Goal: Task Accomplishment & Management: Complete application form

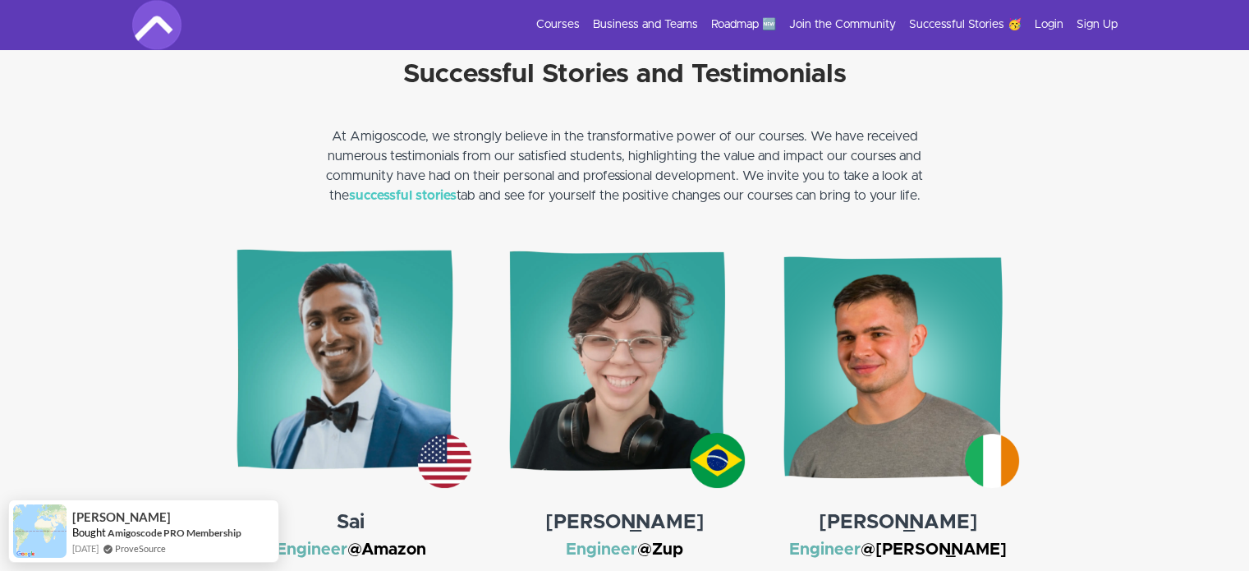
scroll to position [2246, 0]
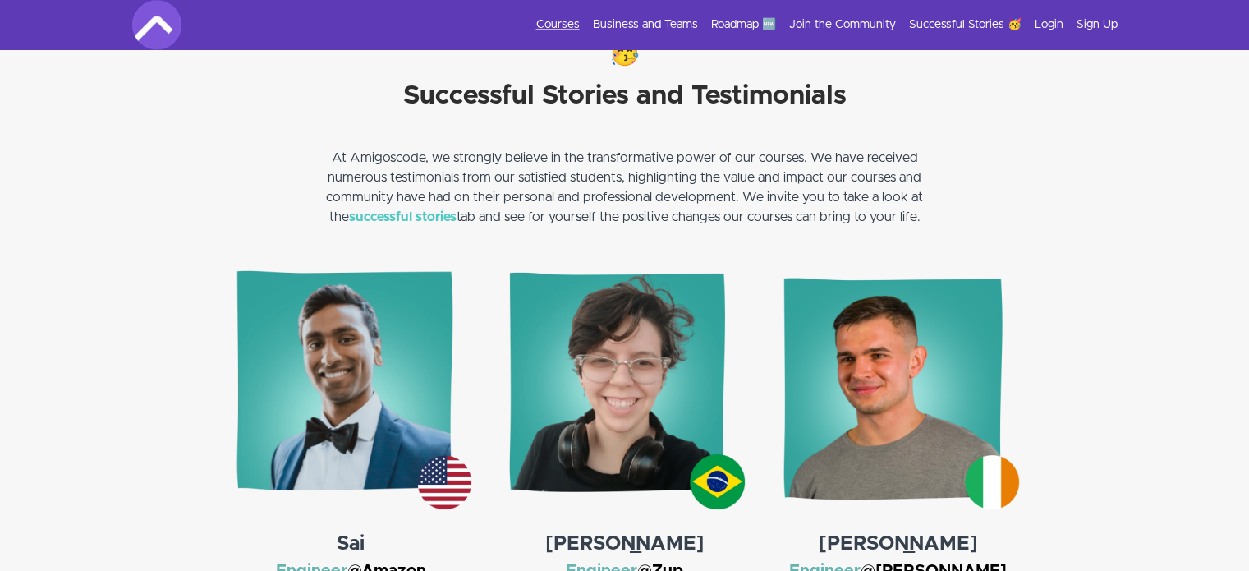
click at [555, 25] on link "Courses" at bounding box center [558, 24] width 44 height 16
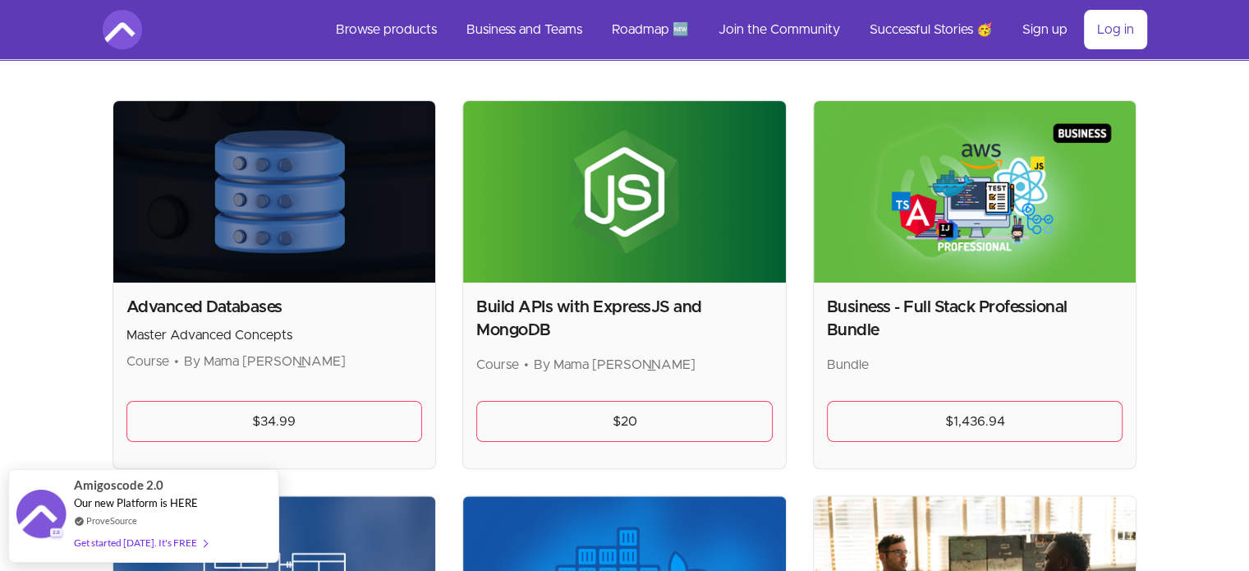
scroll to position [311, 0]
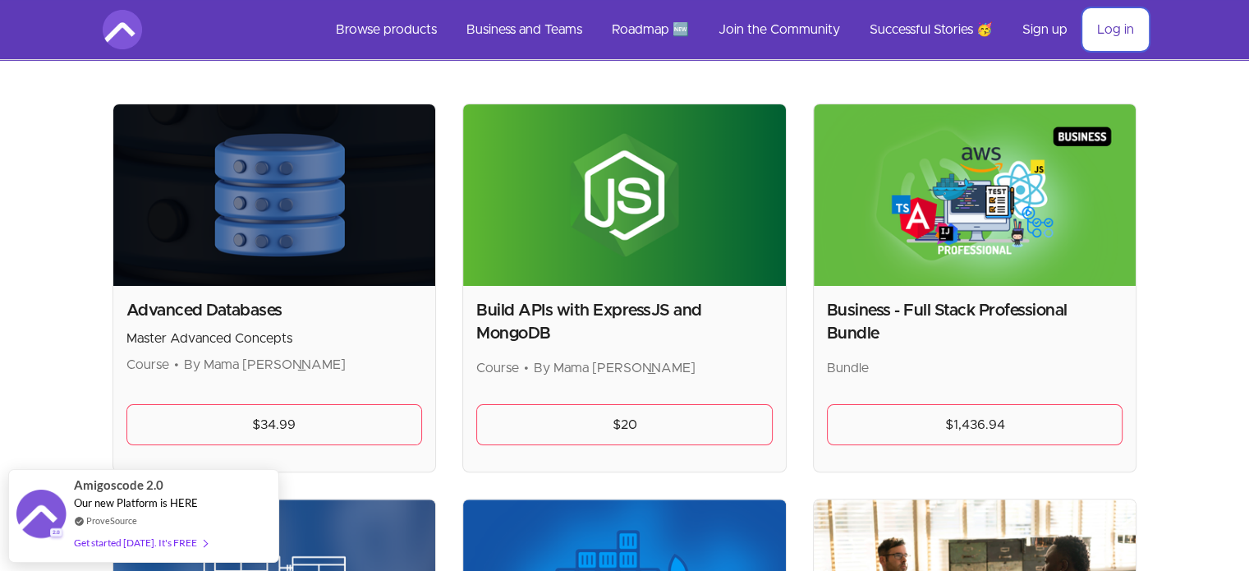
click at [1142, 40] on link "Log in" at bounding box center [1115, 29] width 63 height 39
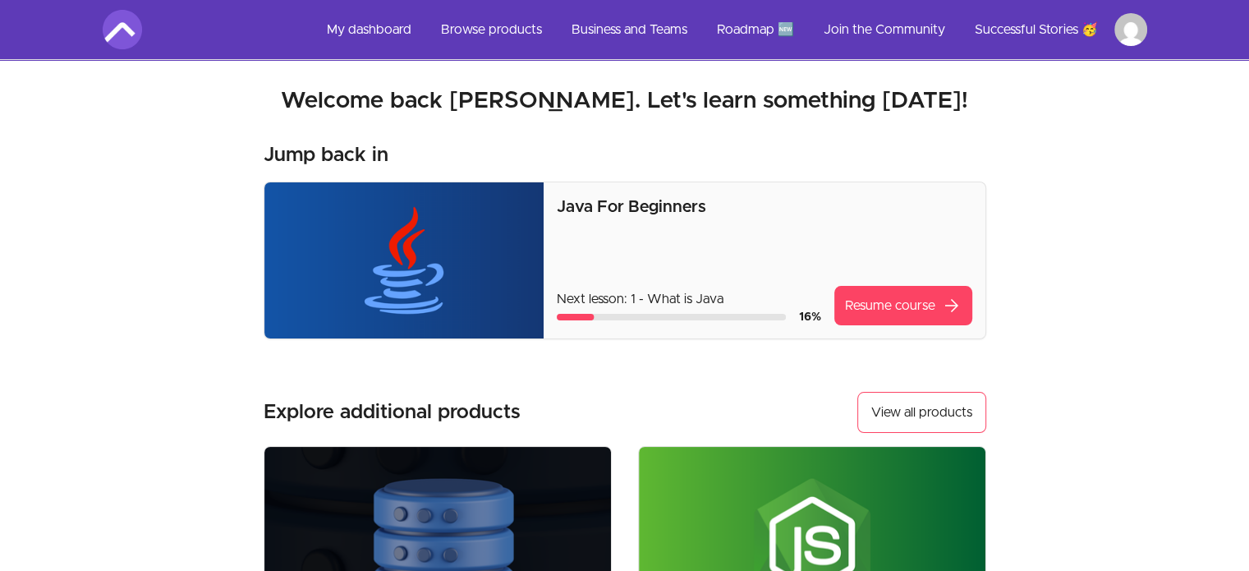
click at [1099, 218] on section "Welcome back [PERSON_NAME]! Welcome back [PERSON_NAME]. Let's learn something […" at bounding box center [624, 442] width 1097 height 764
click at [900, 297] on link "Resume course arrow_forward" at bounding box center [903, 305] width 138 height 39
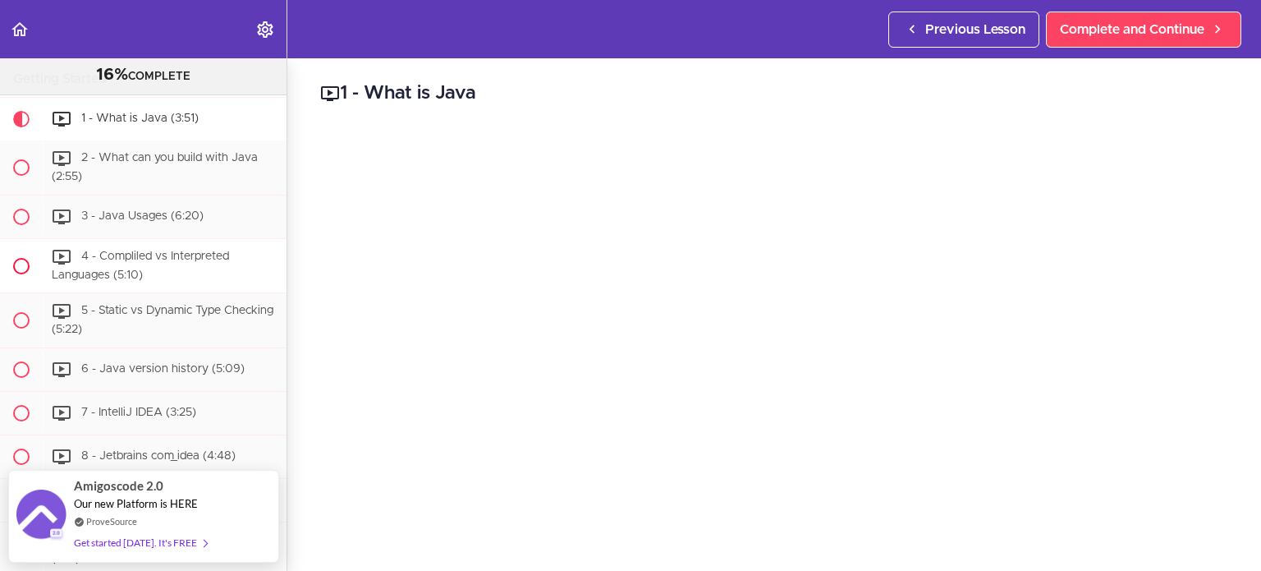
scroll to position [308, 0]
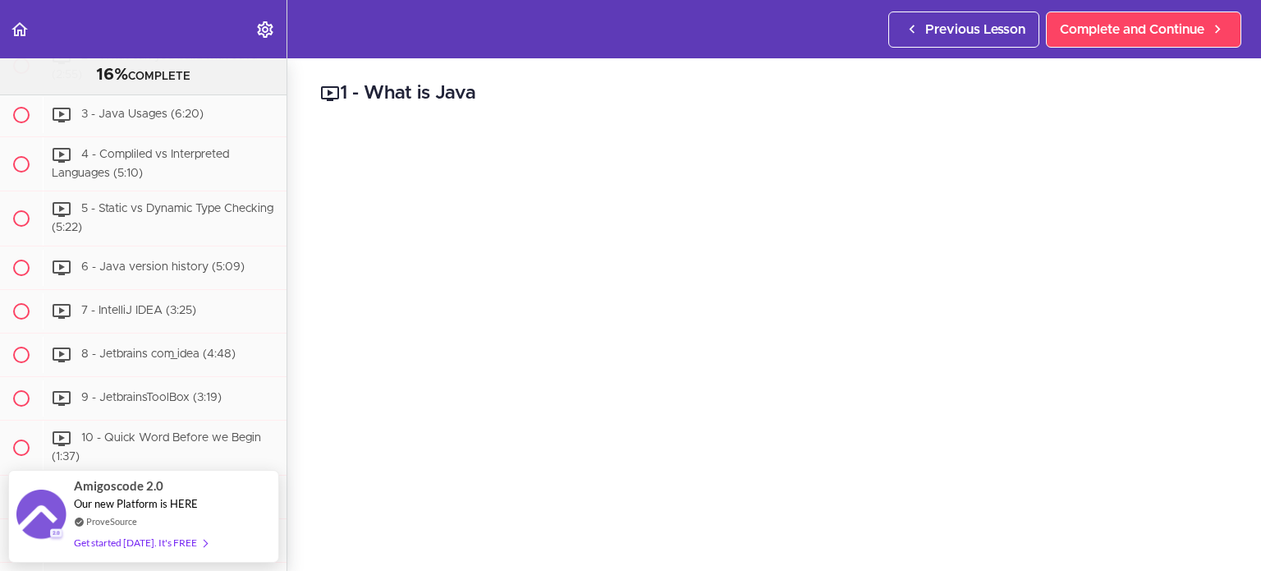
click at [1067, 85] on h2 "1 - What is Java" at bounding box center [774, 94] width 908 height 28
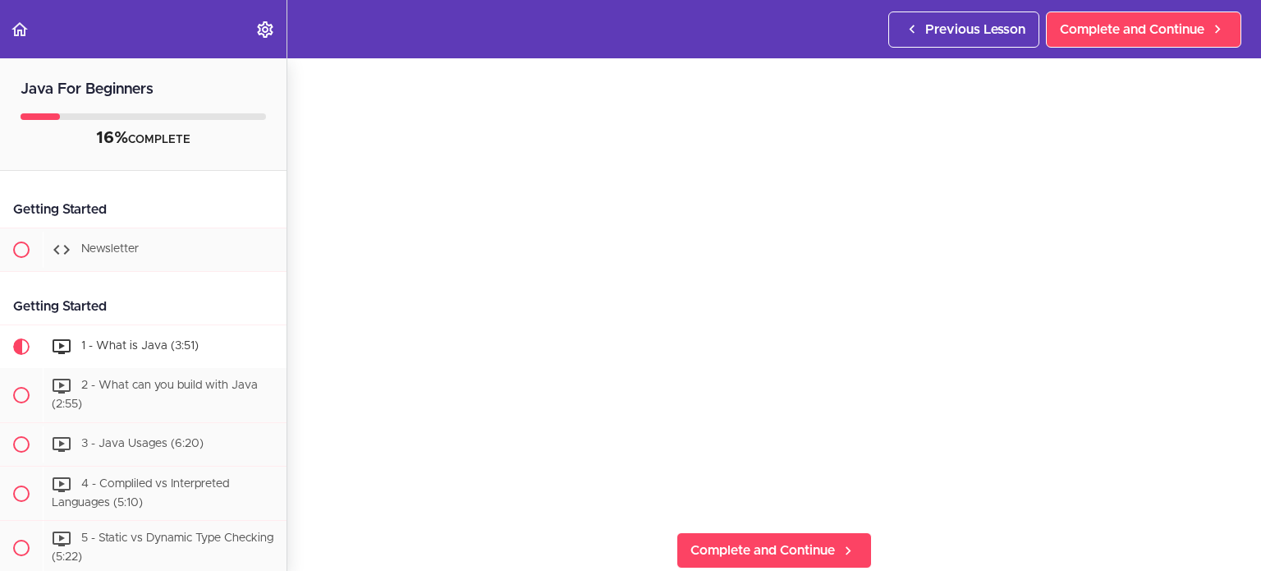
scroll to position [356, 0]
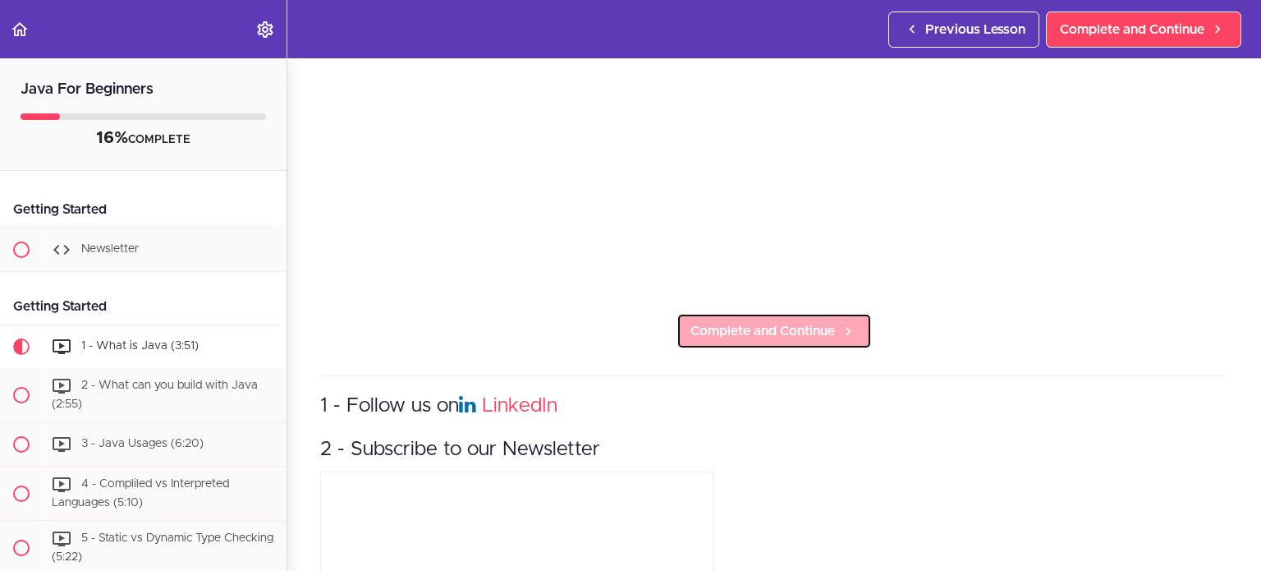
click at [795, 325] on span "Complete and Continue" at bounding box center [763, 331] width 145 height 20
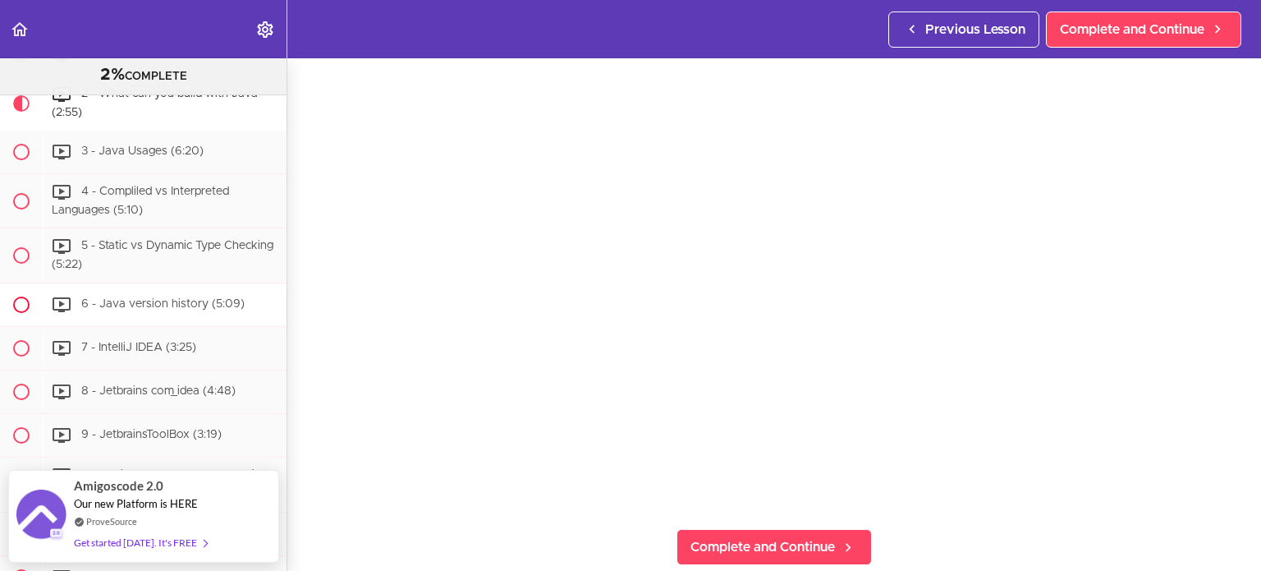
scroll to position [273, 0]
click at [142, 532] on div "Get started today. It's FREE" at bounding box center [140, 534] width 133 height 19
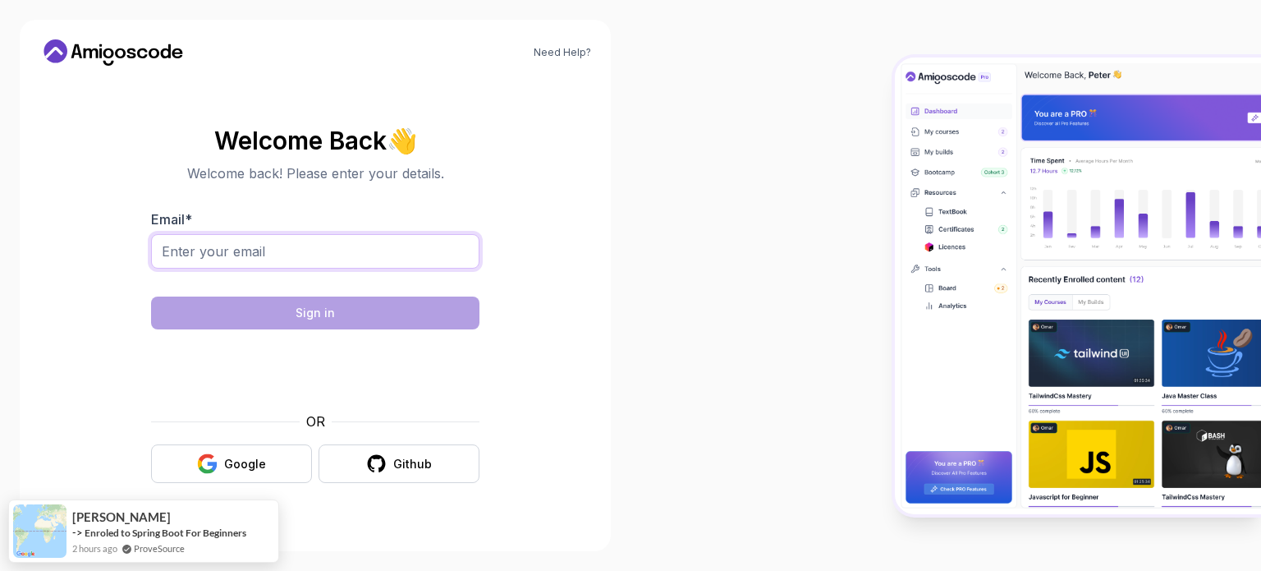
click at [322, 255] on input "Email *" at bounding box center [315, 251] width 328 height 34
type input "teklegy@gmail.com"
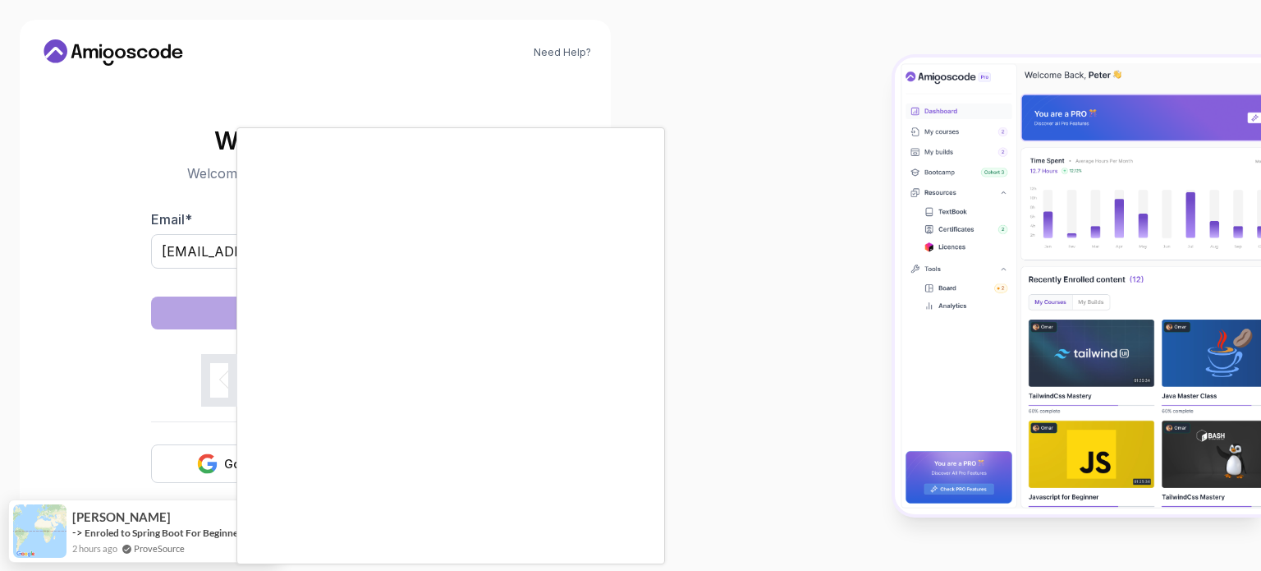
click at [73, 239] on div at bounding box center [630, 285] width 1261 height 571
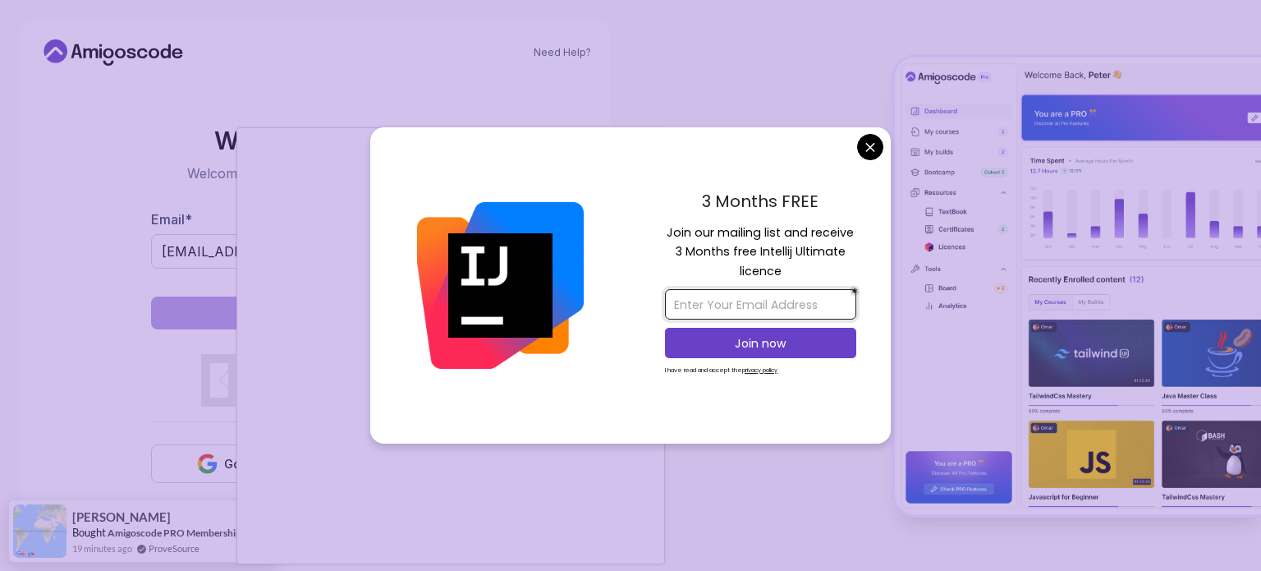
click at [732, 307] on input "email" at bounding box center [760, 304] width 191 height 30
type input "[EMAIL_ADDRESS][DOMAIN_NAME]"
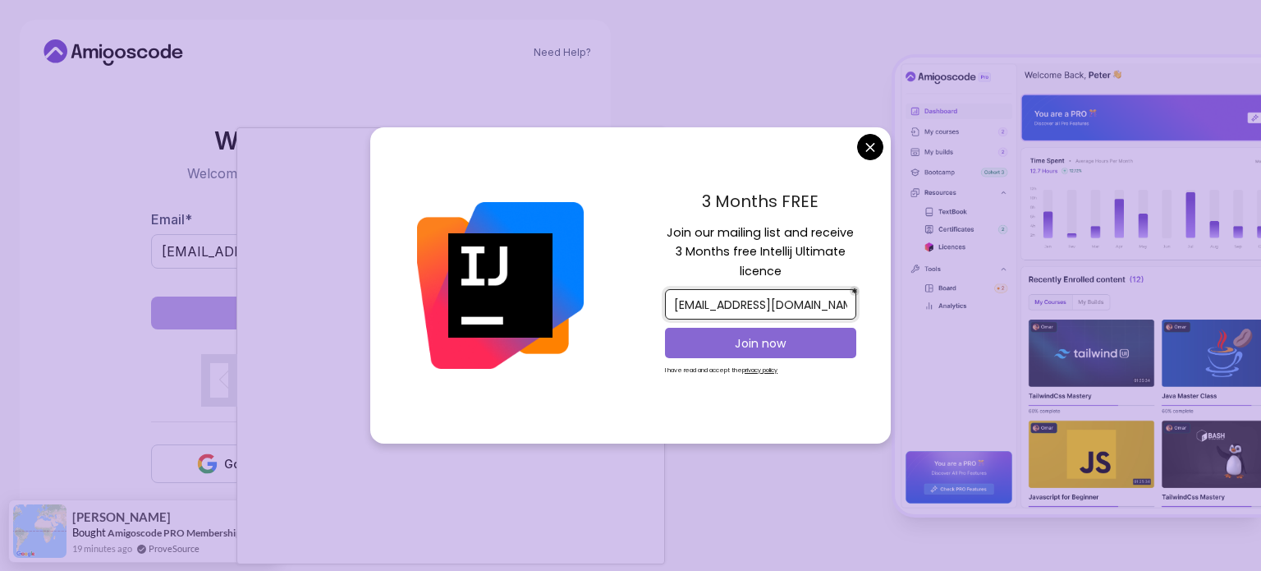
click at [756, 337] on p "Join now" at bounding box center [760, 343] width 155 height 16
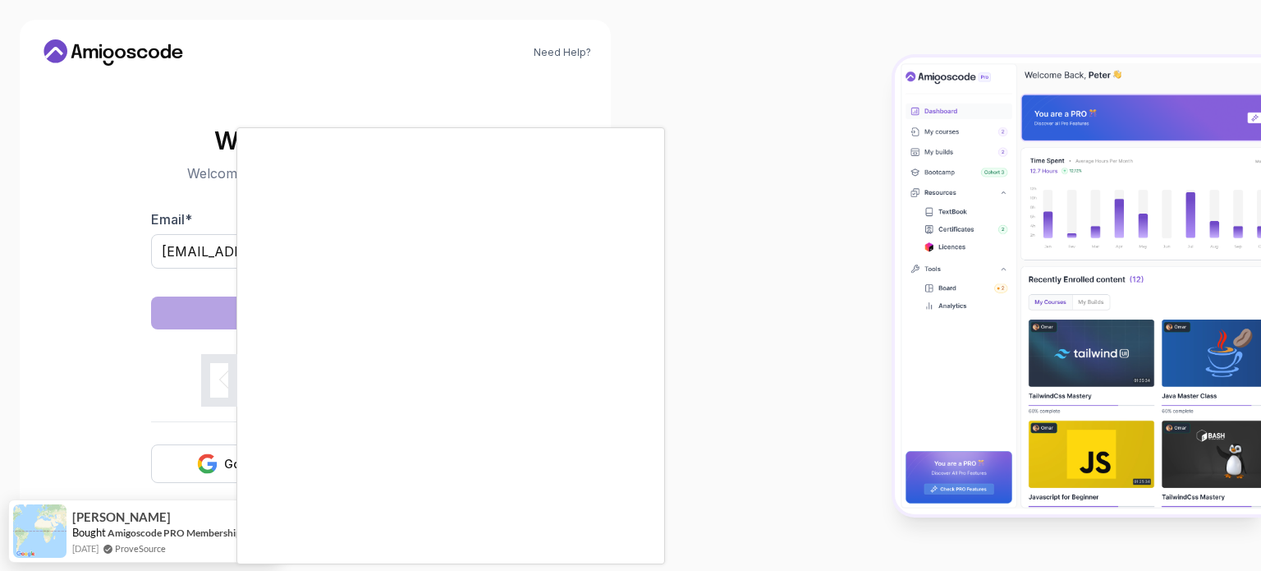
click at [755, 64] on body "Need Help? Welcome Back 👋 Welcome back! Please enter your details. Email * tekl…" at bounding box center [630, 285] width 1261 height 571
click at [794, 81] on div at bounding box center [630, 285] width 1261 height 571
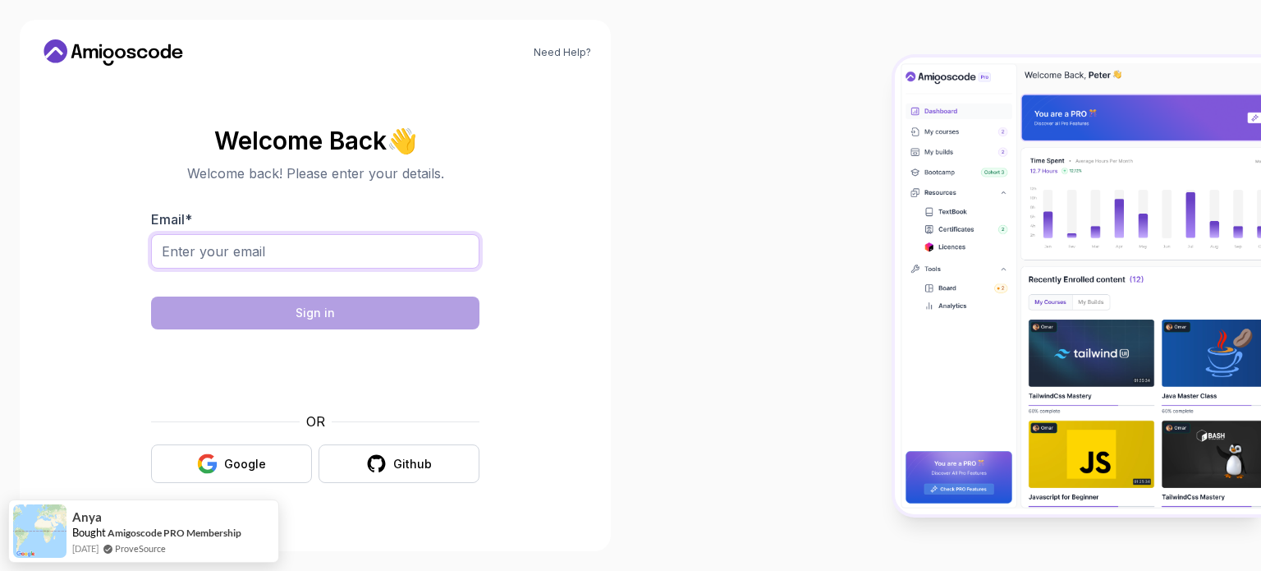
click at [288, 263] on input "Email *" at bounding box center [315, 251] width 328 height 34
type input "[EMAIL_ADDRESS][DOMAIN_NAME]"
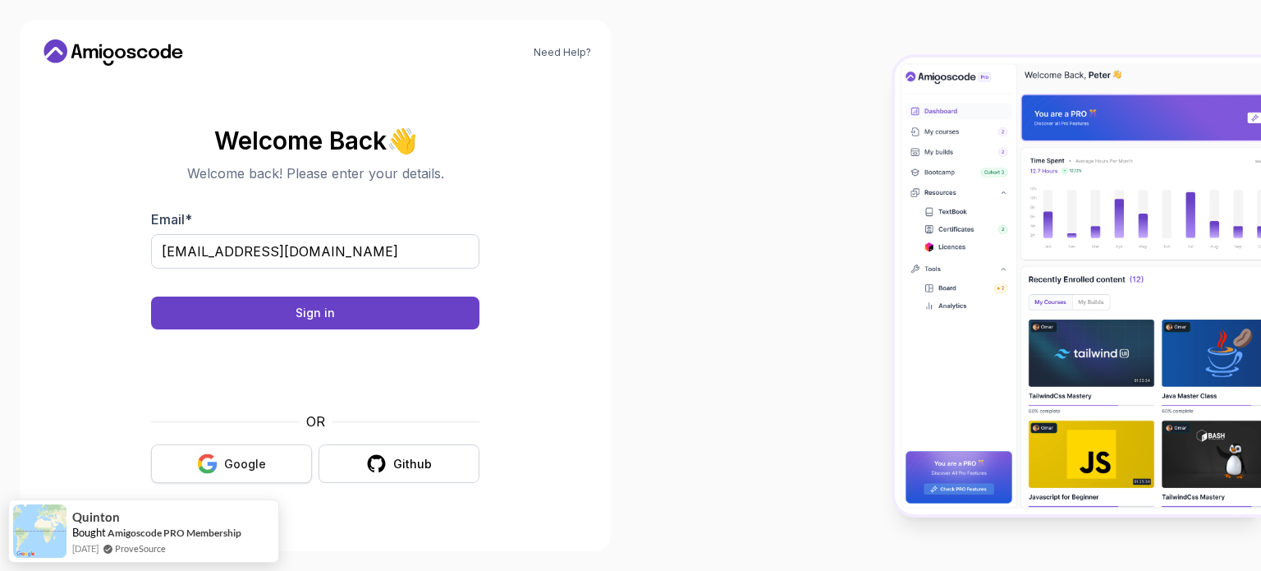
click at [245, 462] on div "Google" at bounding box center [245, 464] width 42 height 16
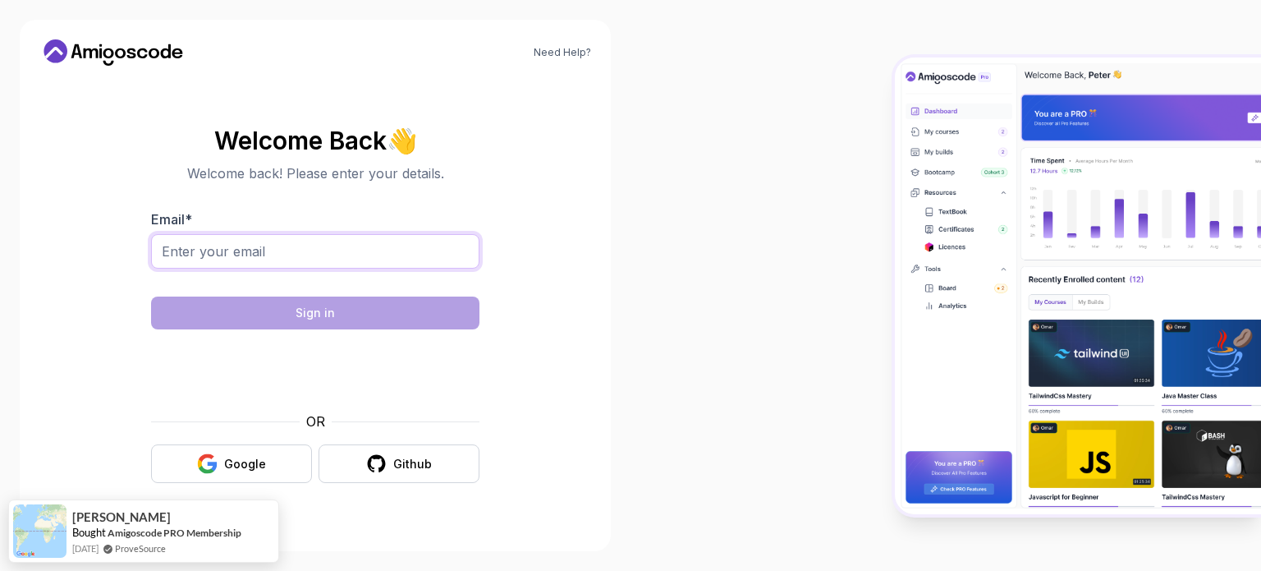
click at [272, 240] on input "Email *" at bounding box center [315, 251] width 328 height 34
type input "teklegy@gmail.com"
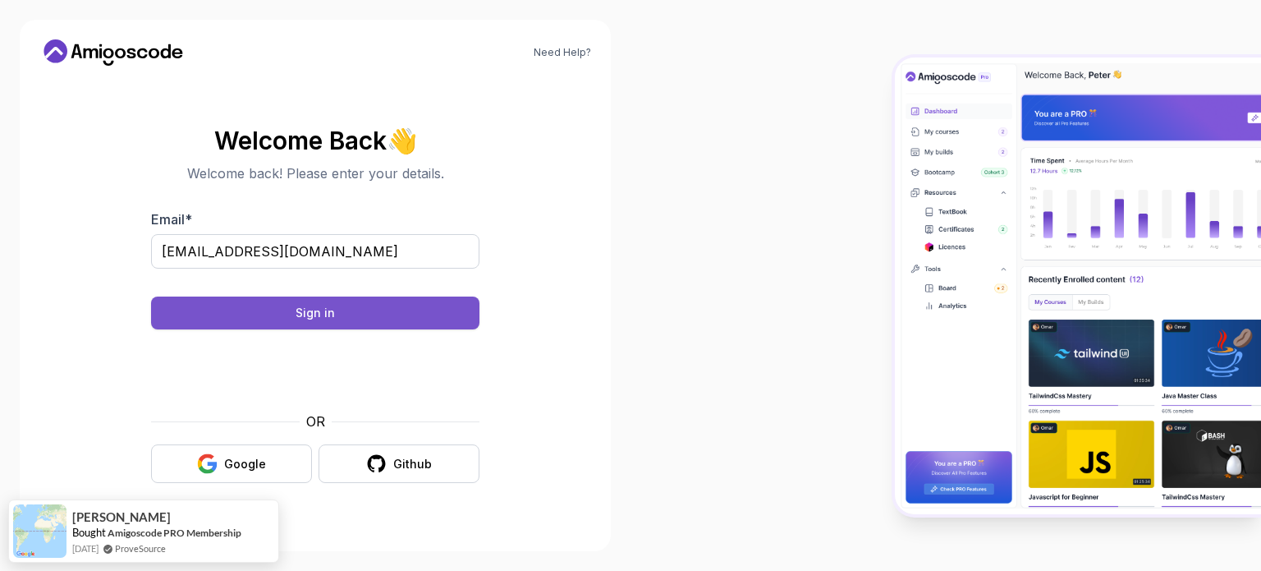
click at [327, 305] on div "Sign in" at bounding box center [315, 313] width 39 height 16
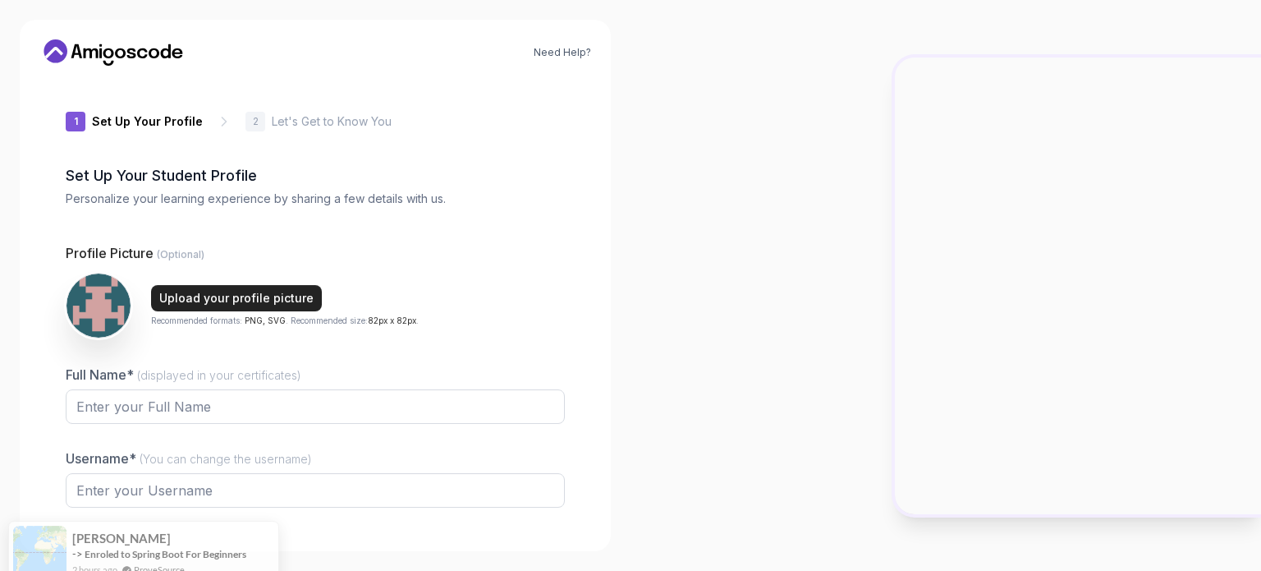
type input "fiercecougard5869"
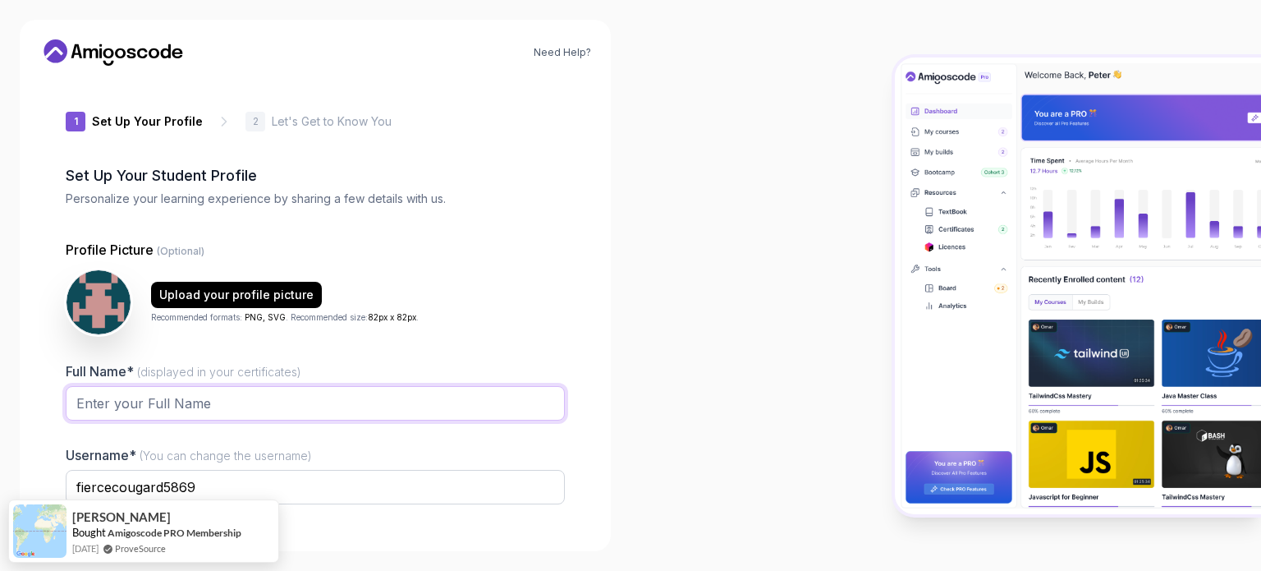
click at [190, 399] on input "Full Name* (displayed in your certificates)" at bounding box center [315, 403] width 499 height 34
click at [327, 415] on input "Tekle Gebreyohannes" at bounding box center [315, 403] width 499 height 34
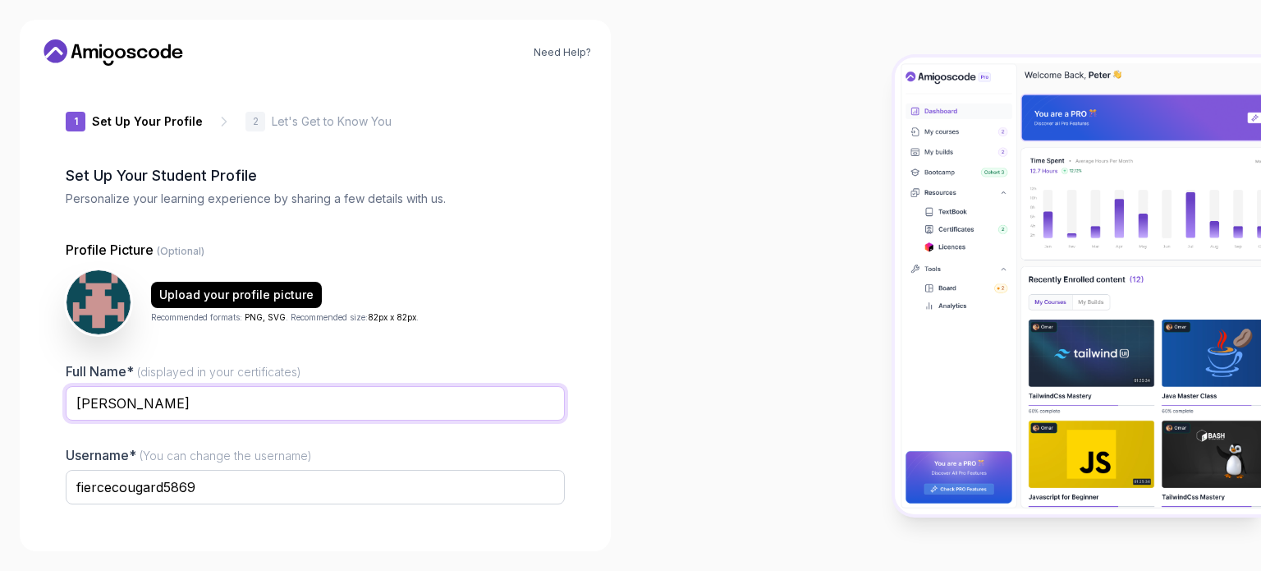
type input "Tekle Gebreyohannes Kidanemariam"
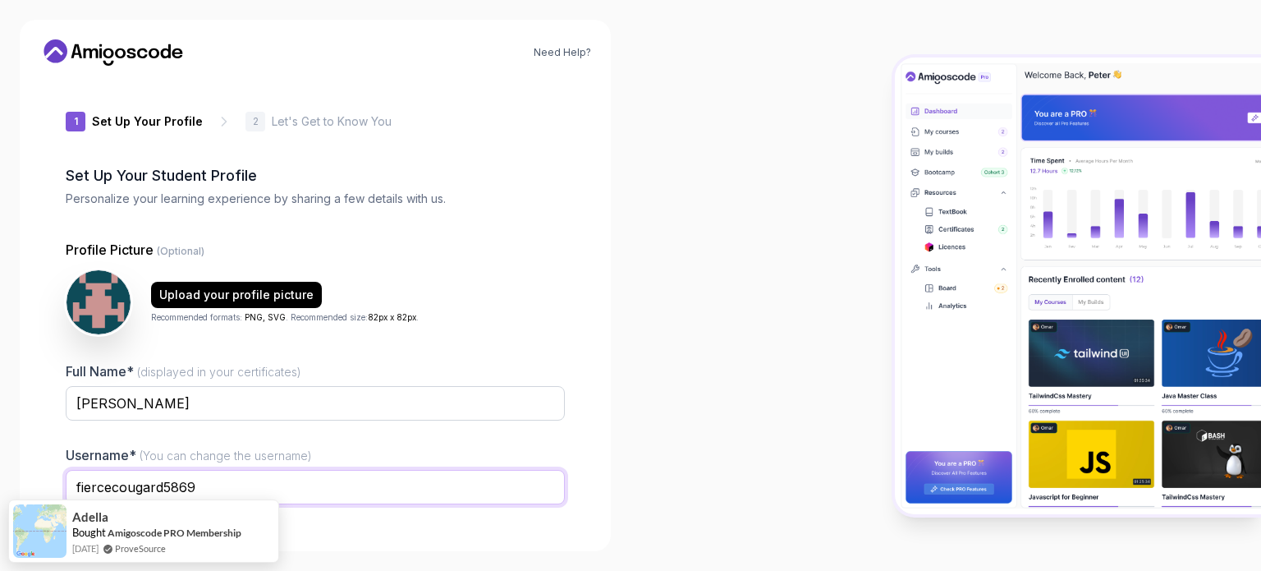
click at [115, 489] on input "fiercecougard5869" at bounding box center [315, 487] width 499 height 34
click at [132, 489] on input "fiercecougard5869" at bounding box center [315, 487] width 499 height 34
type input "gtekle"
click at [47, 429] on div "1 Set Up Your Profile 1 Set Up Your Profile 2 Let's Get to Know You Set Up Your…" at bounding box center [315, 305] width 552 height 452
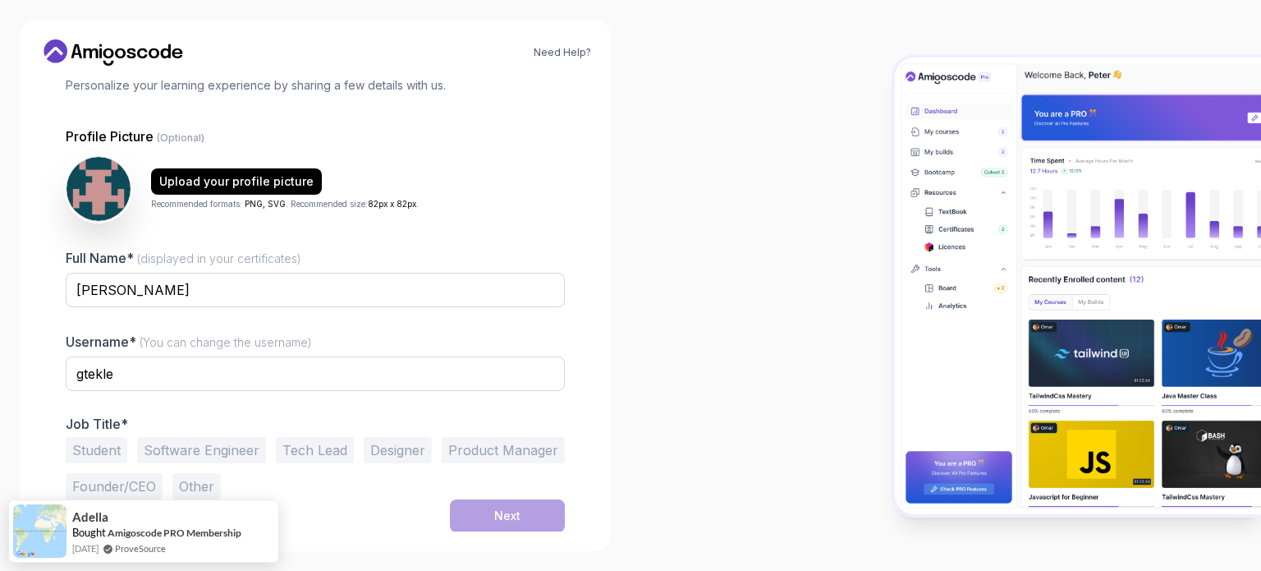
scroll to position [111, 0]
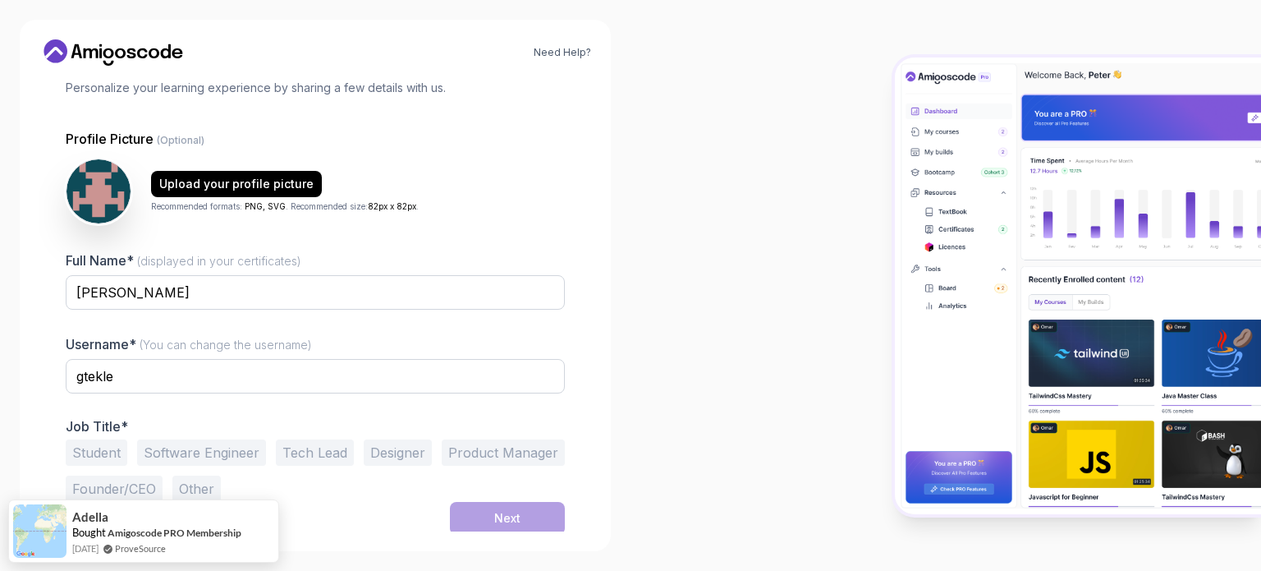
click at [195, 452] on button "Software Engineer" at bounding box center [201, 452] width 129 height 26
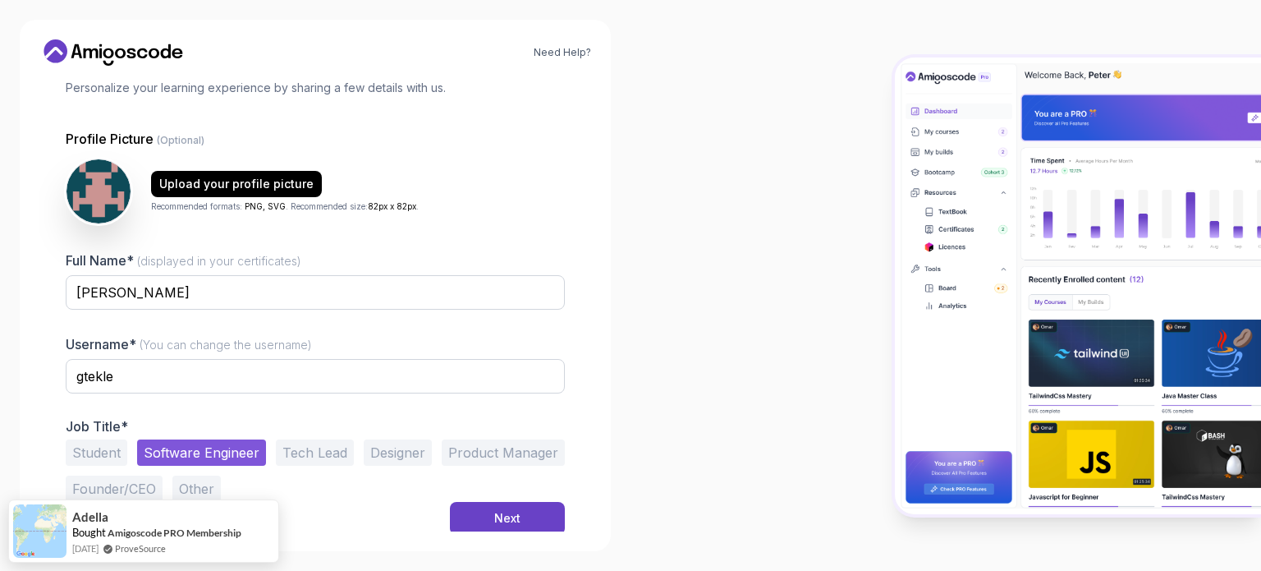
scroll to position [113, 0]
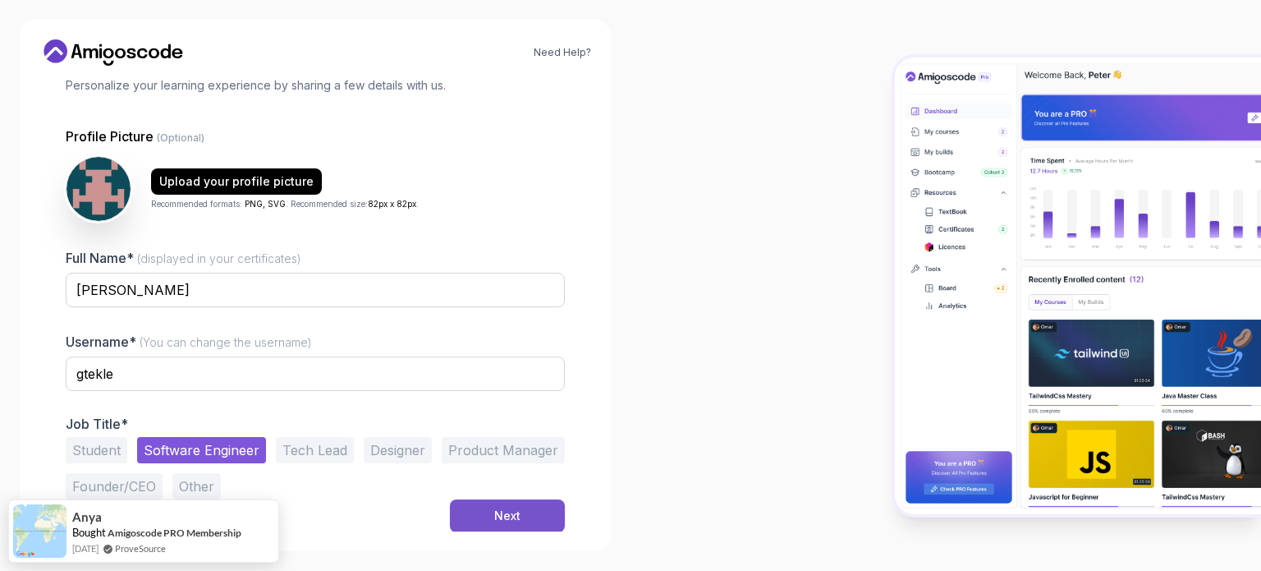
click at [500, 513] on div "Next" at bounding box center [507, 515] width 26 height 16
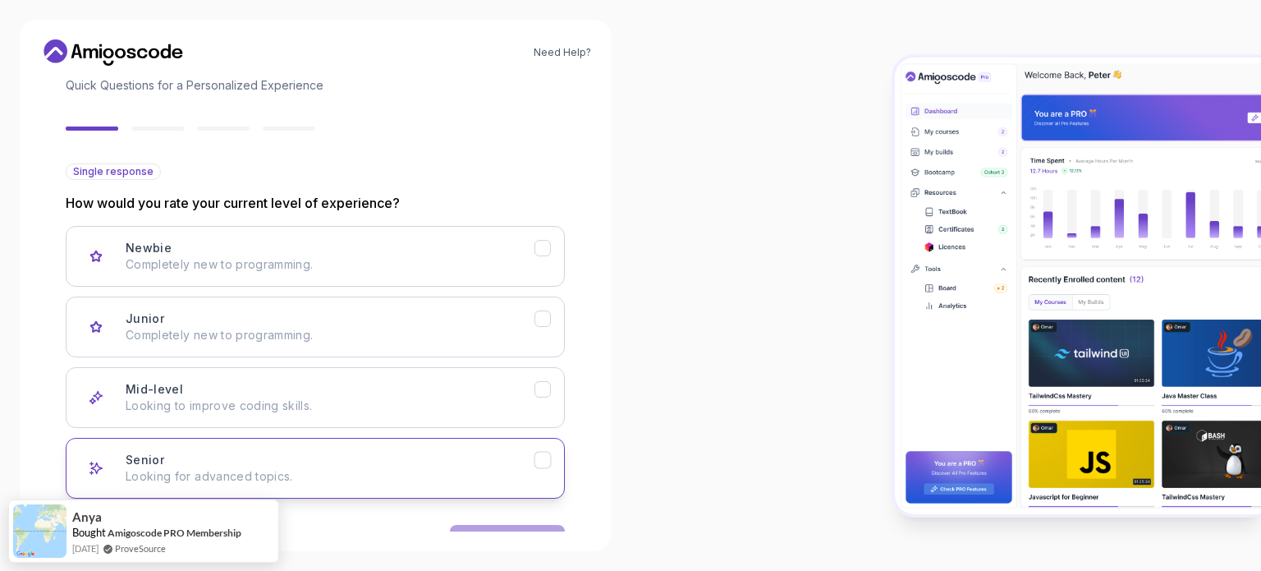
click at [325, 468] on p "Looking for advanced topics." at bounding box center [330, 476] width 409 height 16
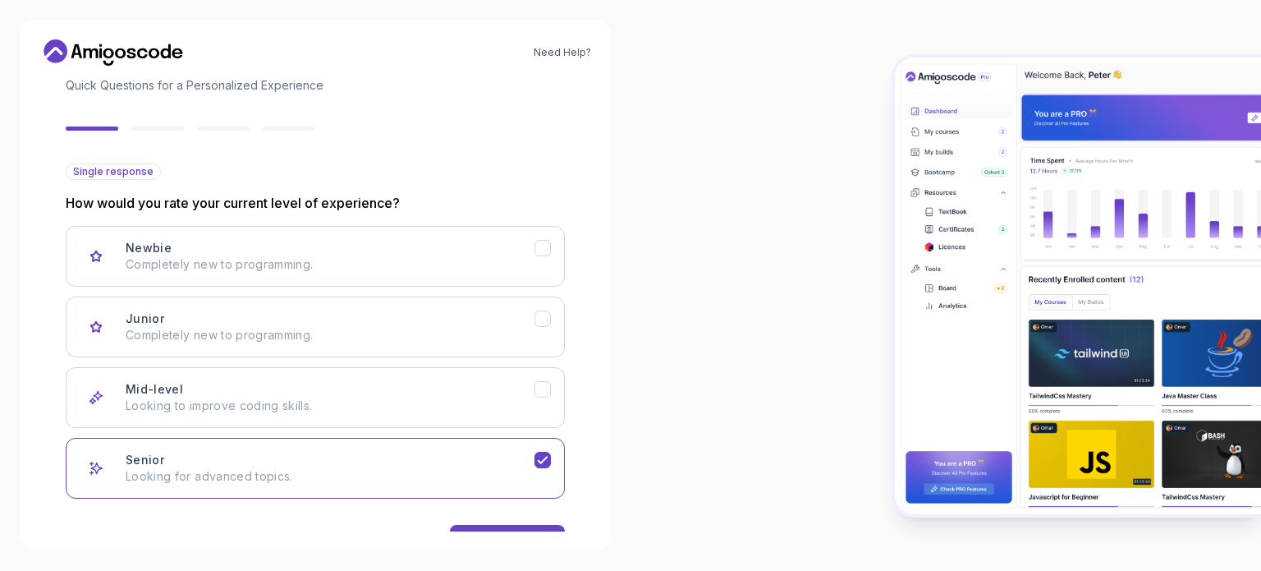
scroll to position [164, 0]
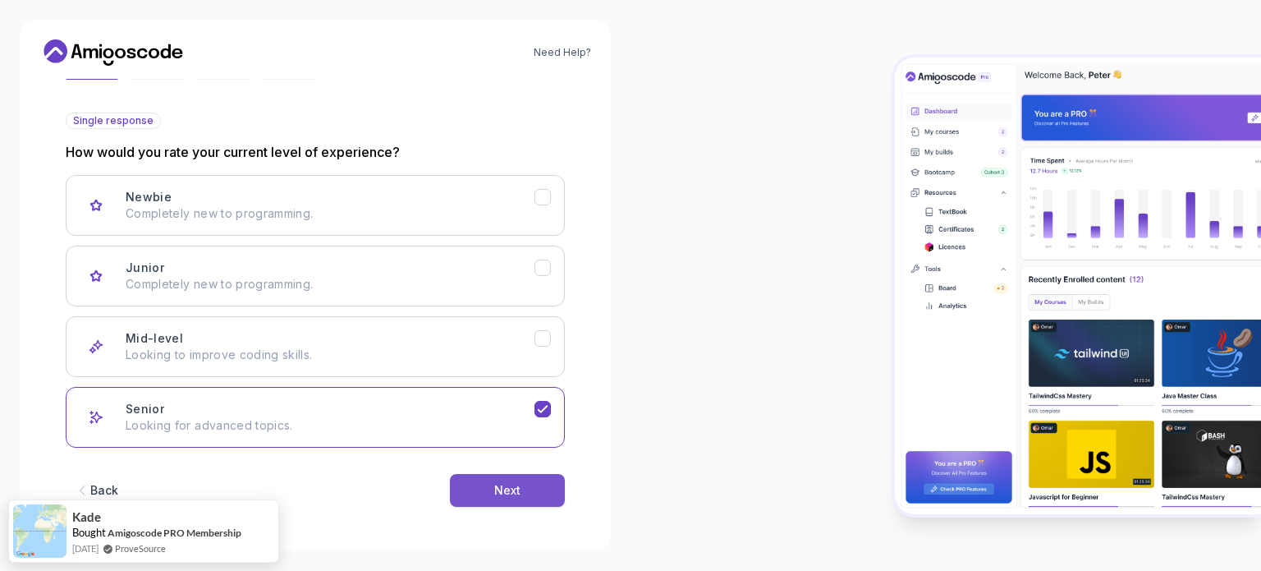
click at [521, 491] on button "Next" at bounding box center [507, 490] width 115 height 33
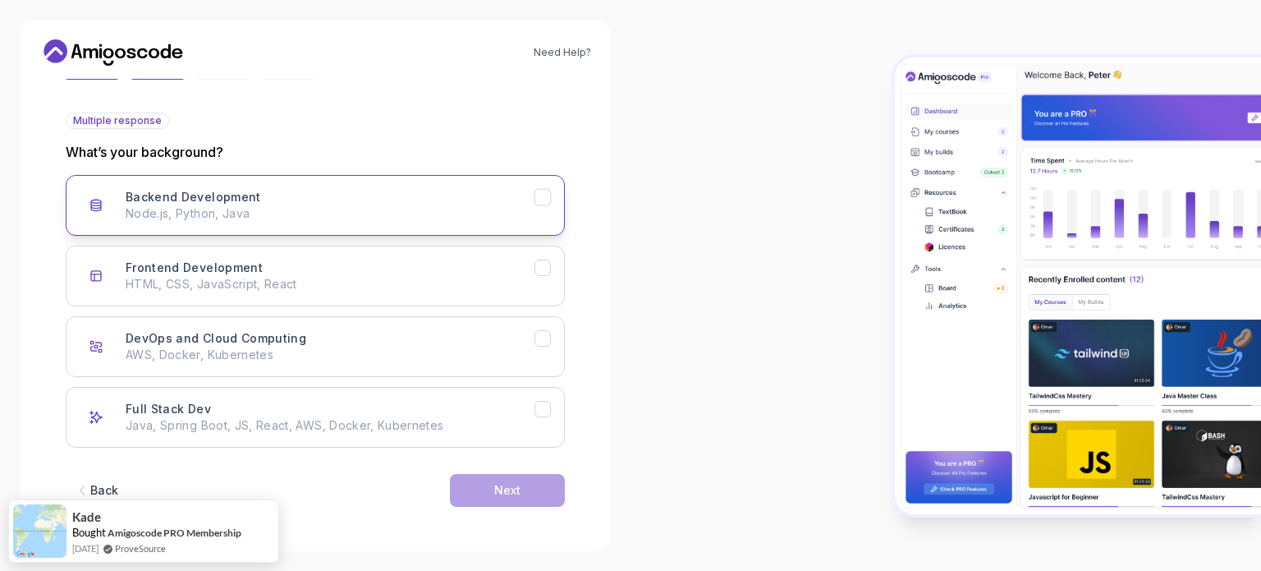
click at [542, 193] on icon "Backend Development" at bounding box center [543, 198] width 16 height 16
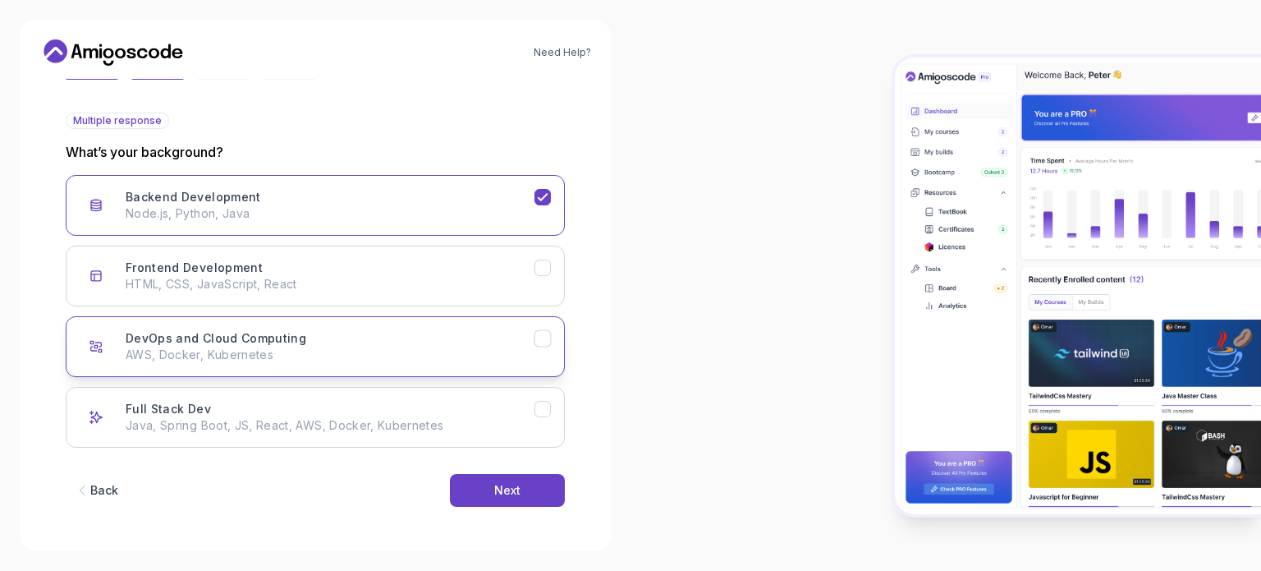
click at [539, 337] on icon "DevOps and Cloud Computing" at bounding box center [542, 338] width 9 height 7
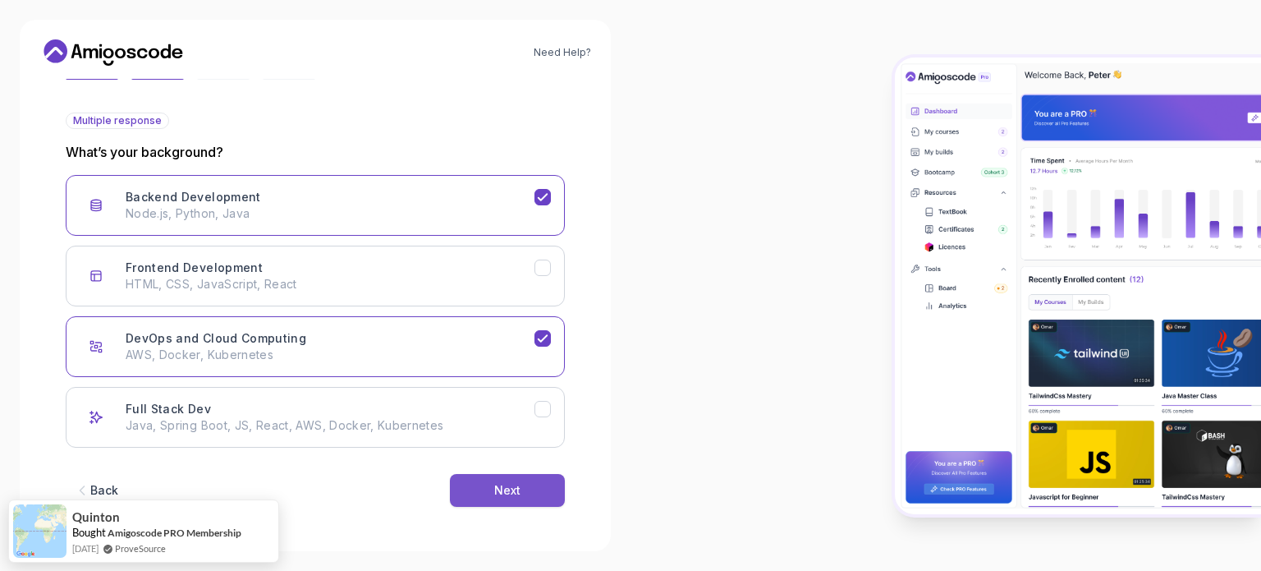
click at [504, 493] on div "Next" at bounding box center [507, 490] width 26 height 16
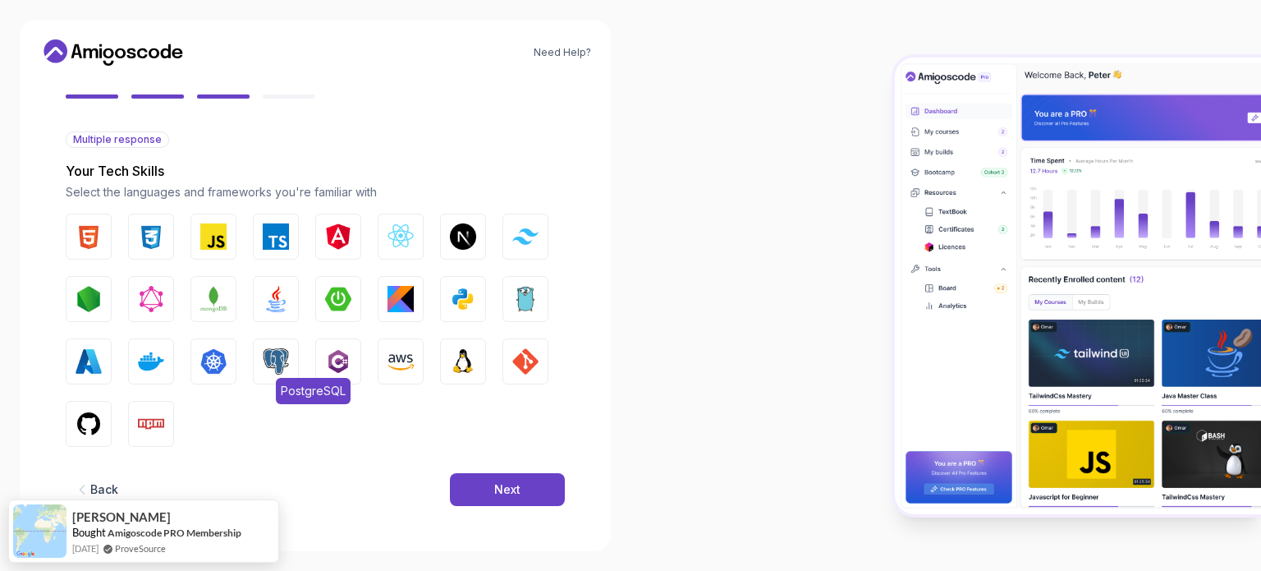
click at [273, 357] on img "button" at bounding box center [276, 361] width 26 height 26
click at [522, 351] on img "button" at bounding box center [525, 361] width 26 height 26
click at [460, 354] on img "button" at bounding box center [463, 361] width 26 height 26
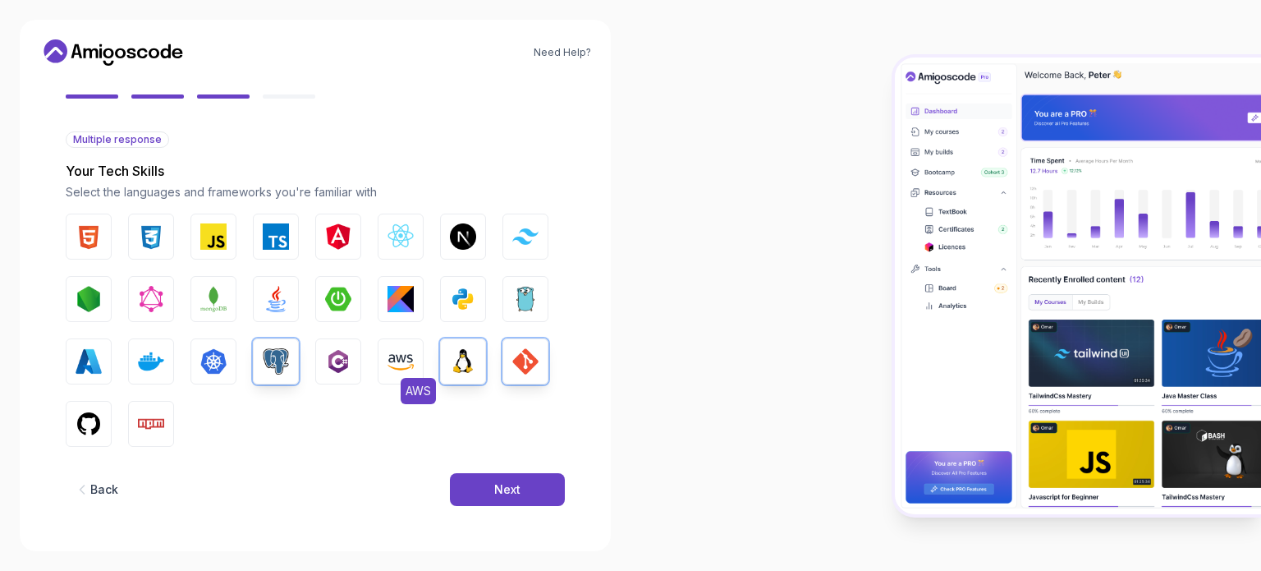
click at [397, 362] on img "button" at bounding box center [401, 361] width 26 height 26
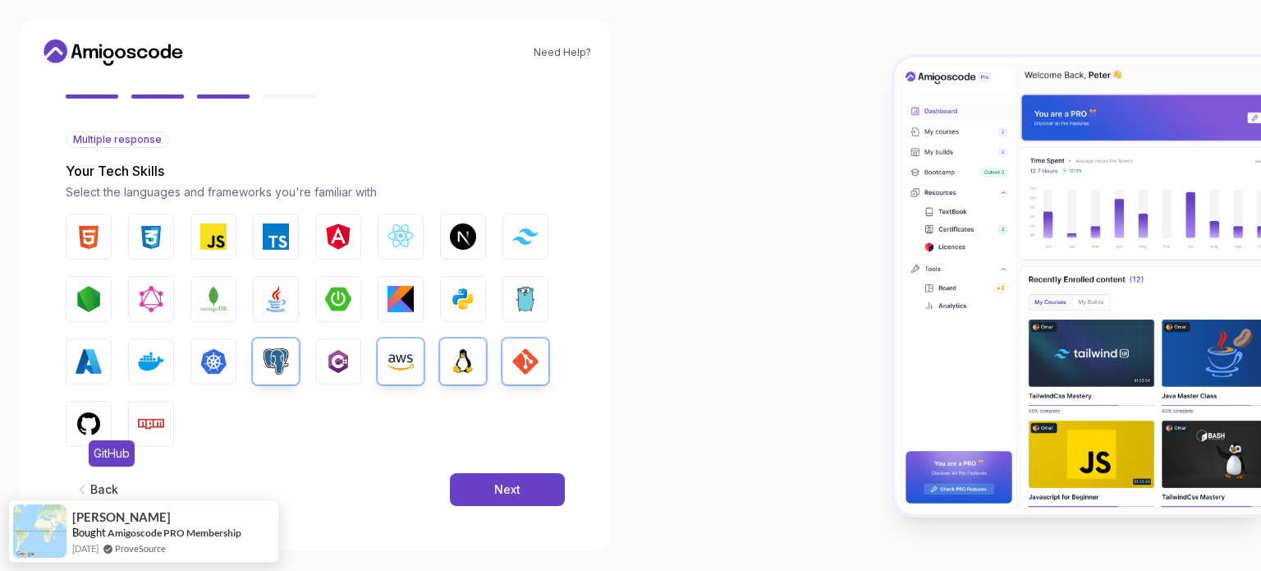
click at [89, 420] on img "button" at bounding box center [89, 424] width 26 height 26
click at [144, 427] on img "button" at bounding box center [151, 424] width 26 height 26
click at [162, 352] on img "button" at bounding box center [151, 361] width 26 height 26
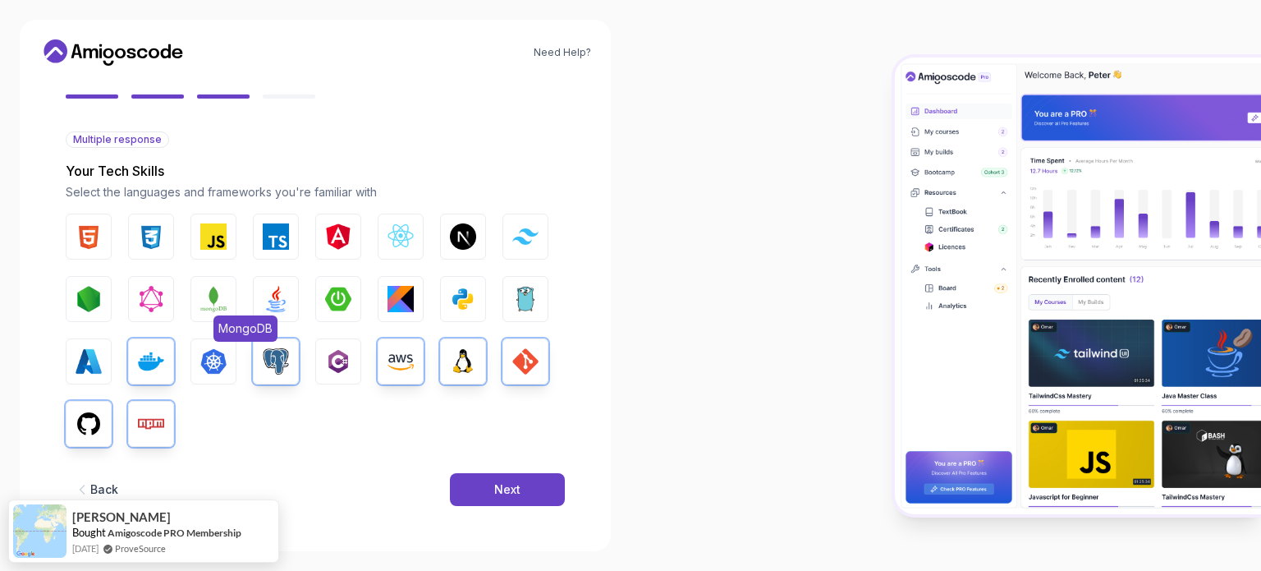
click at [221, 301] on img "button" at bounding box center [213, 299] width 26 height 26
click at [286, 295] on img "button" at bounding box center [276, 299] width 26 height 26
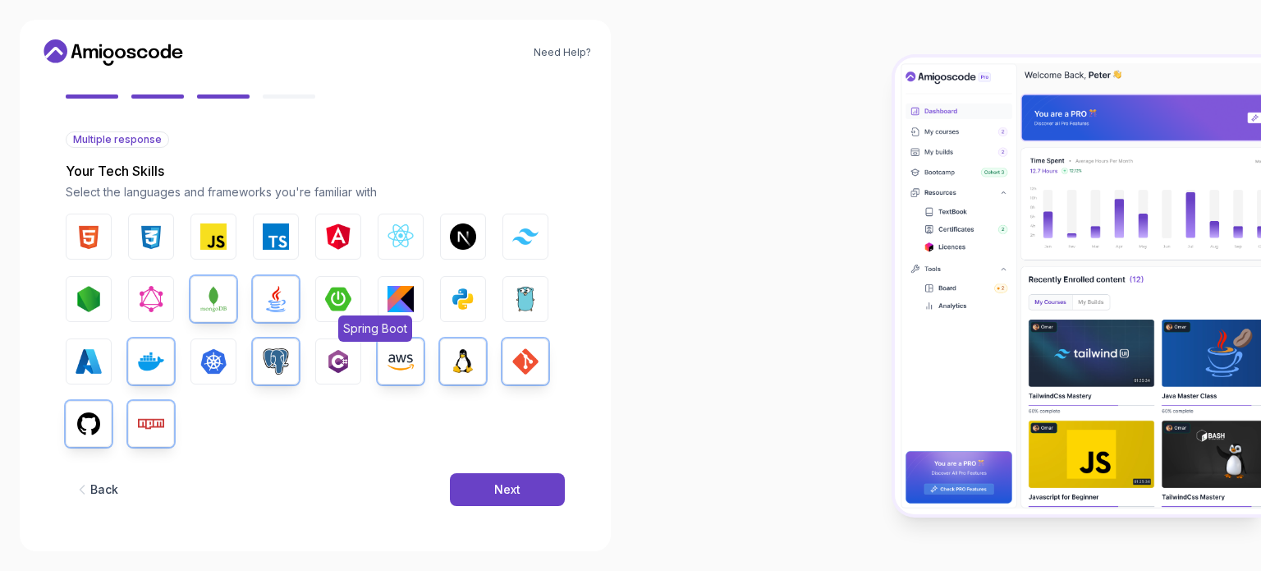
click at [333, 301] on img "button" at bounding box center [338, 299] width 26 height 26
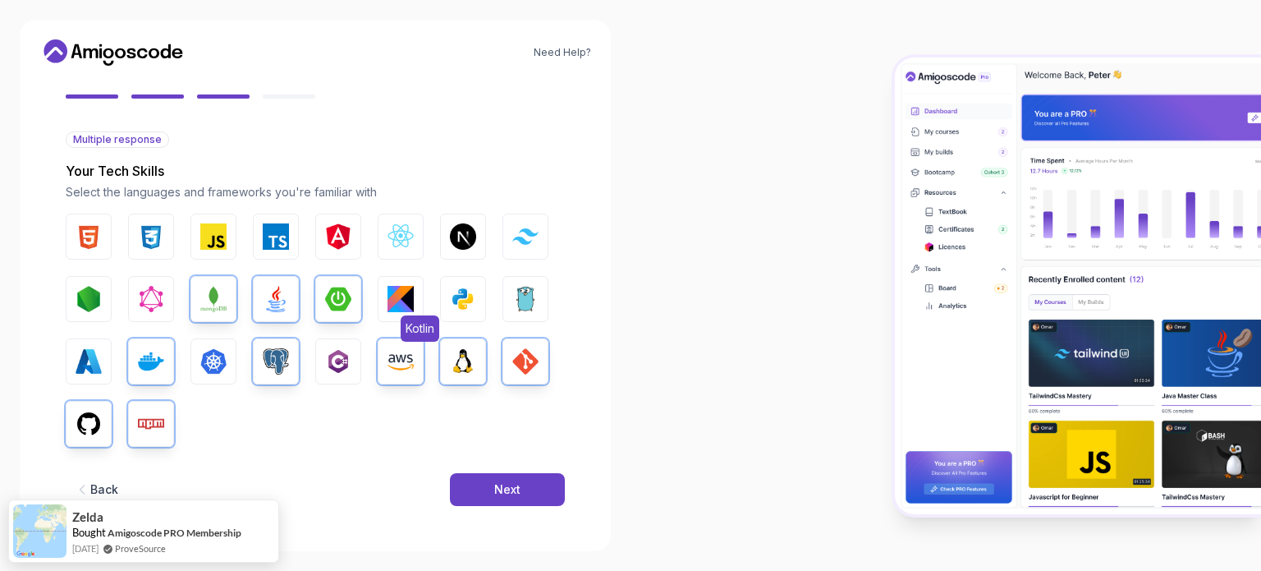
click at [394, 299] on img "button" at bounding box center [401, 299] width 26 height 26
click at [460, 294] on img "button" at bounding box center [463, 299] width 26 height 26
click at [399, 233] on img "button" at bounding box center [401, 236] width 26 height 26
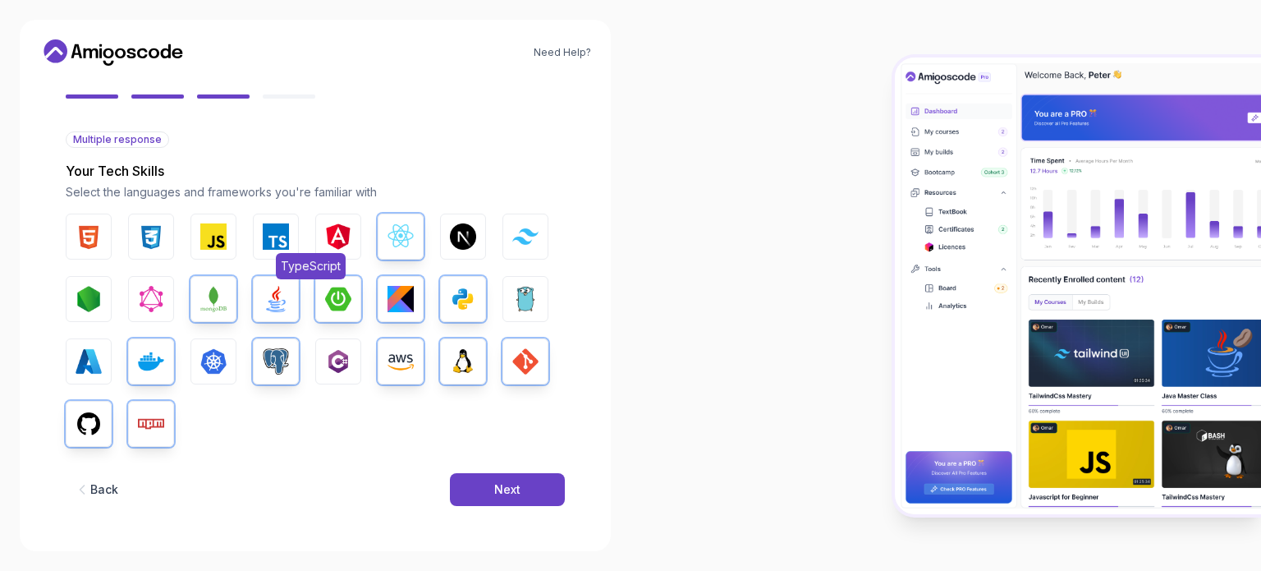
click at [274, 236] on img "button" at bounding box center [276, 236] width 26 height 26
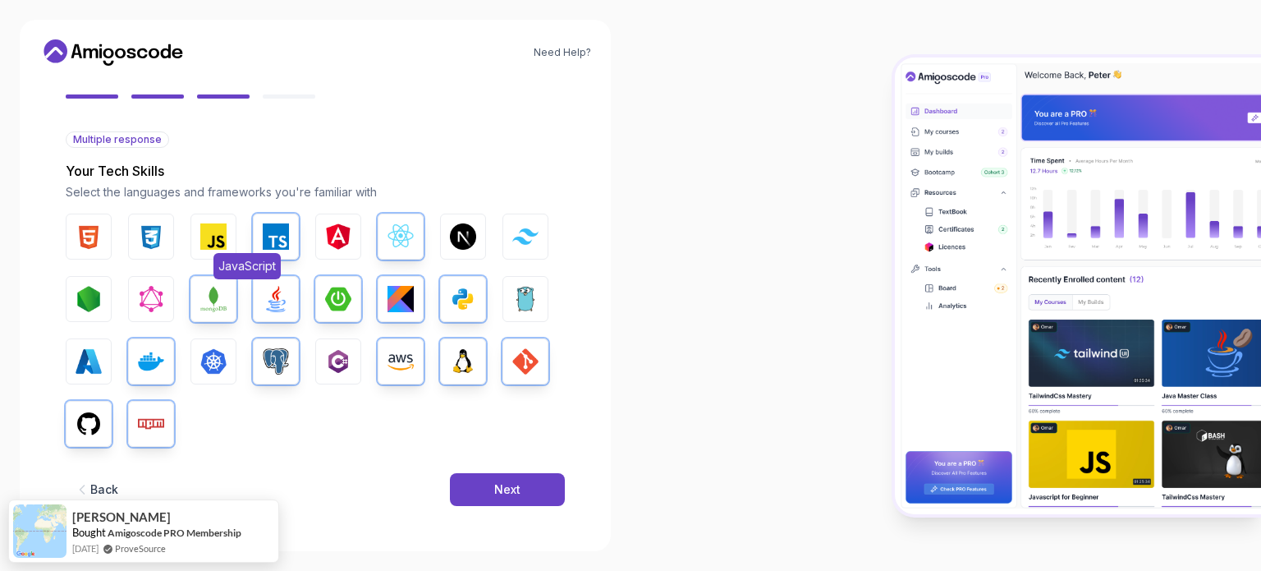
click at [211, 238] on img "button" at bounding box center [213, 236] width 26 height 26
click at [87, 301] on img "button" at bounding box center [89, 299] width 26 height 26
click at [519, 479] on button "Next" at bounding box center [507, 489] width 115 height 33
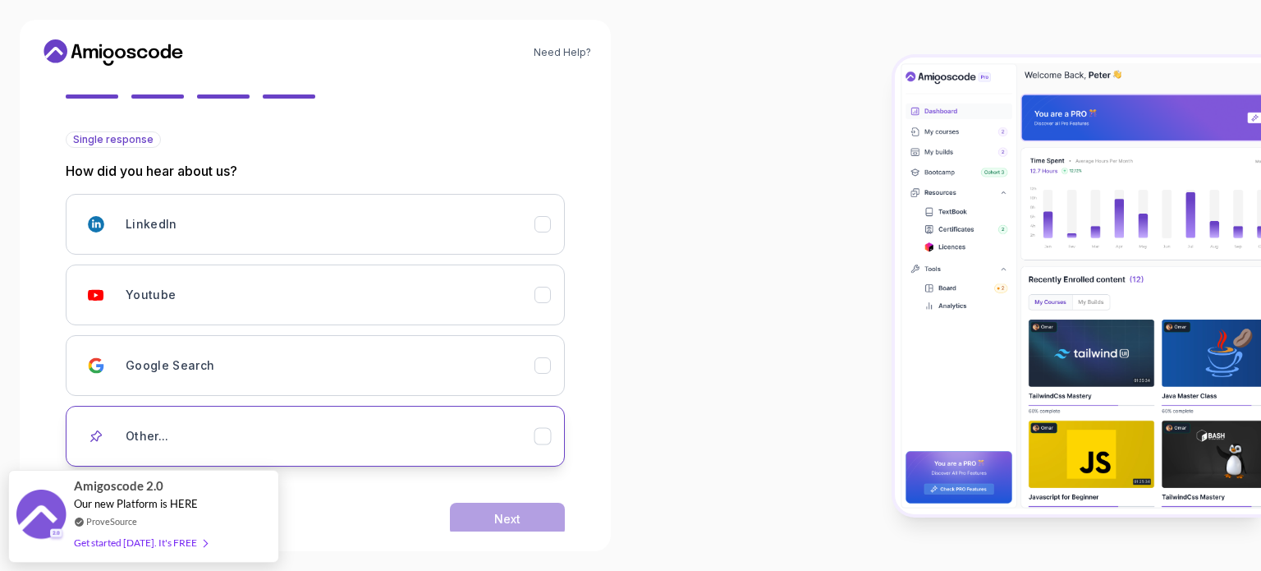
click at [545, 429] on icon "Other..." at bounding box center [543, 437] width 16 height 16
drag, startPoint x: 706, startPoint y: 425, endPoint x: 634, endPoint y: 303, distance: 142.1
click at [634, 303] on div at bounding box center [946, 285] width 631 height 571
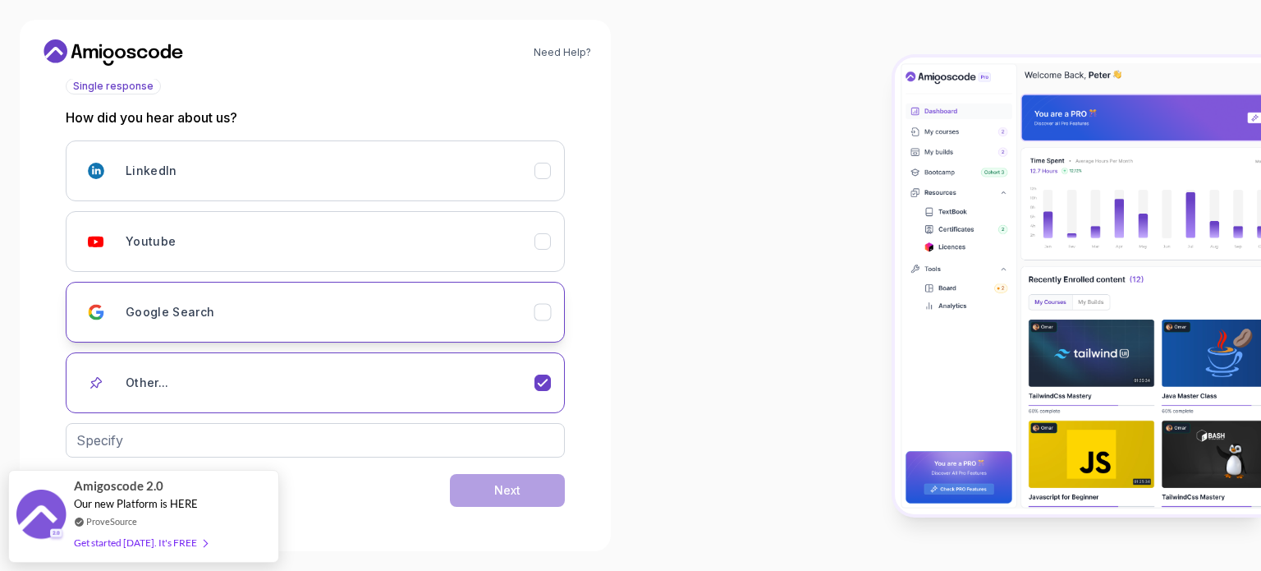
click at [431, 314] on div "Google Search" at bounding box center [330, 312] width 409 height 33
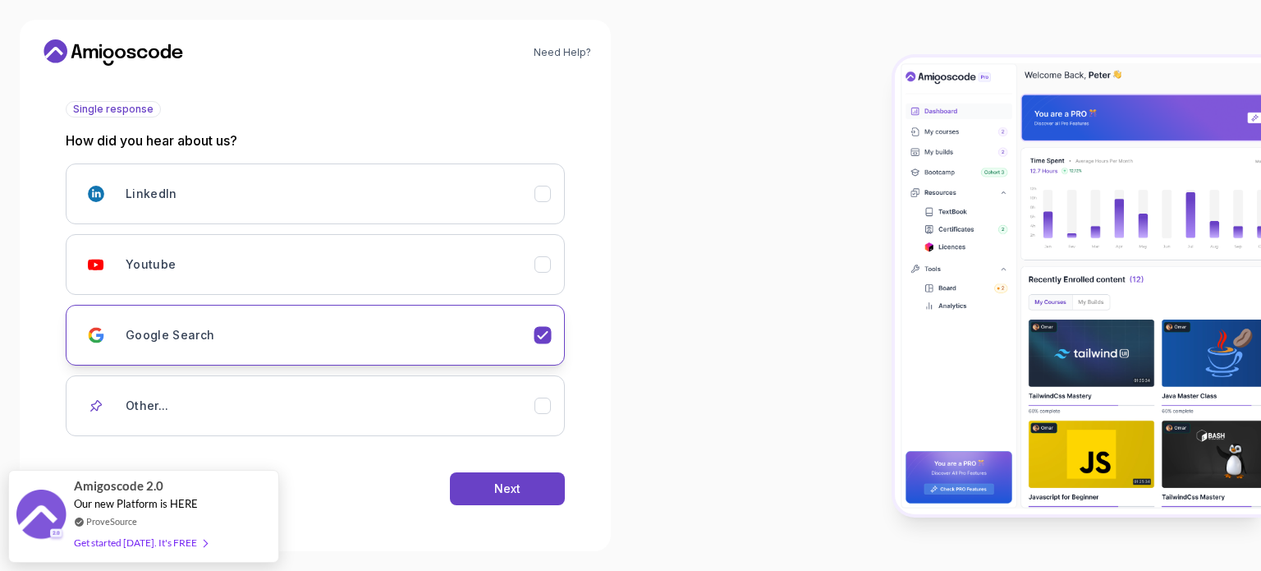
scroll to position [174, 0]
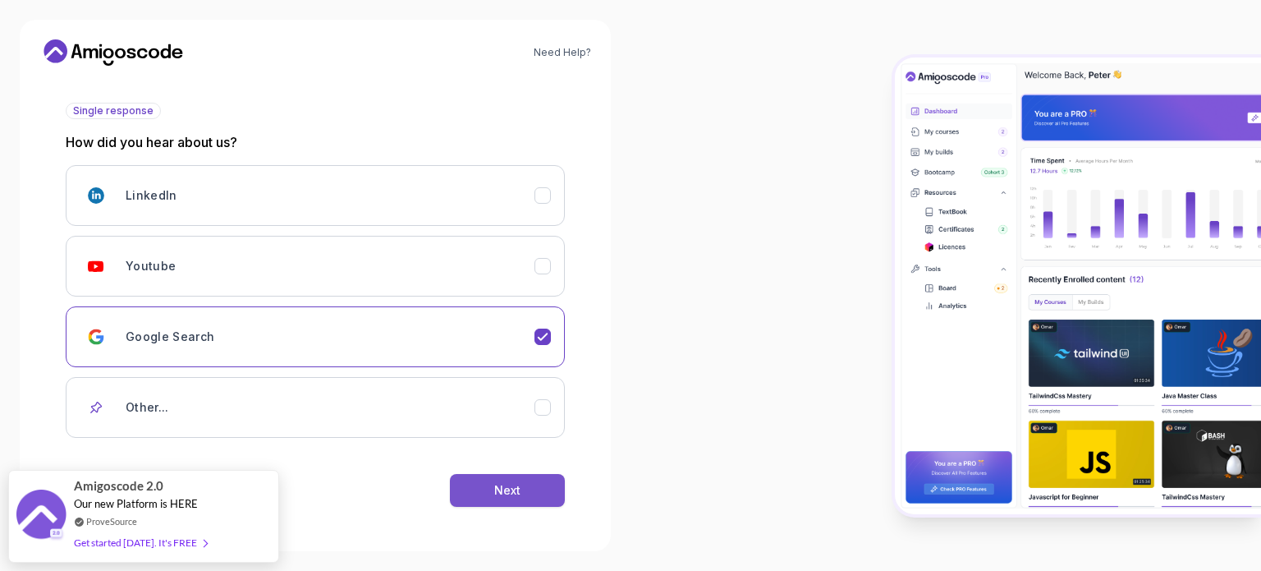
click at [498, 482] on div "Next" at bounding box center [507, 490] width 26 height 16
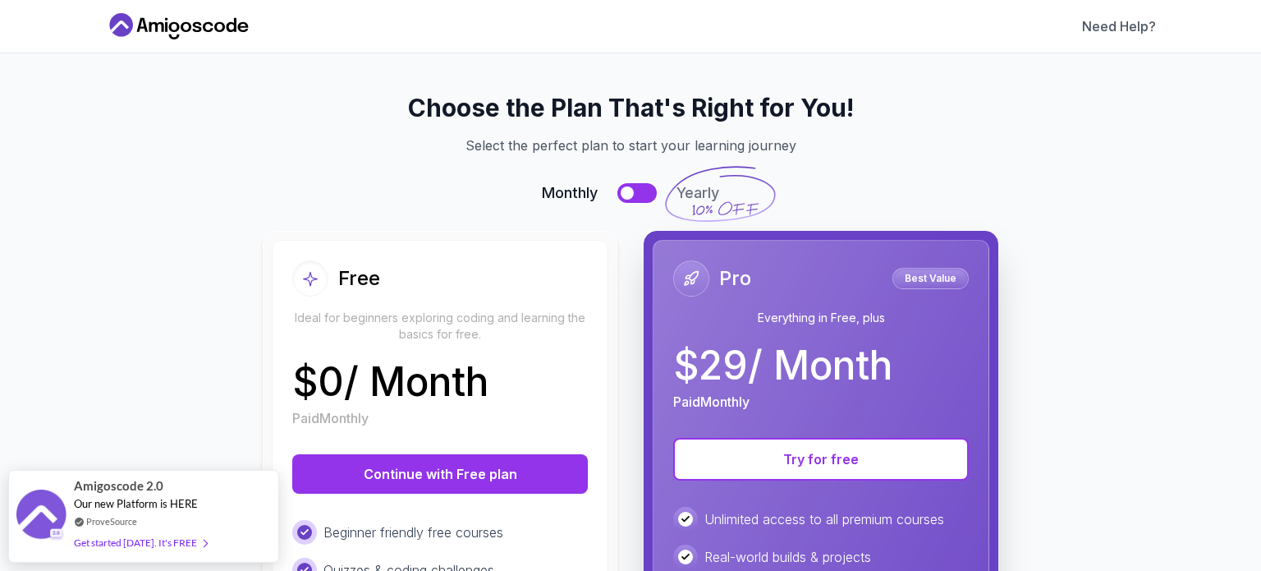
scroll to position [53, 0]
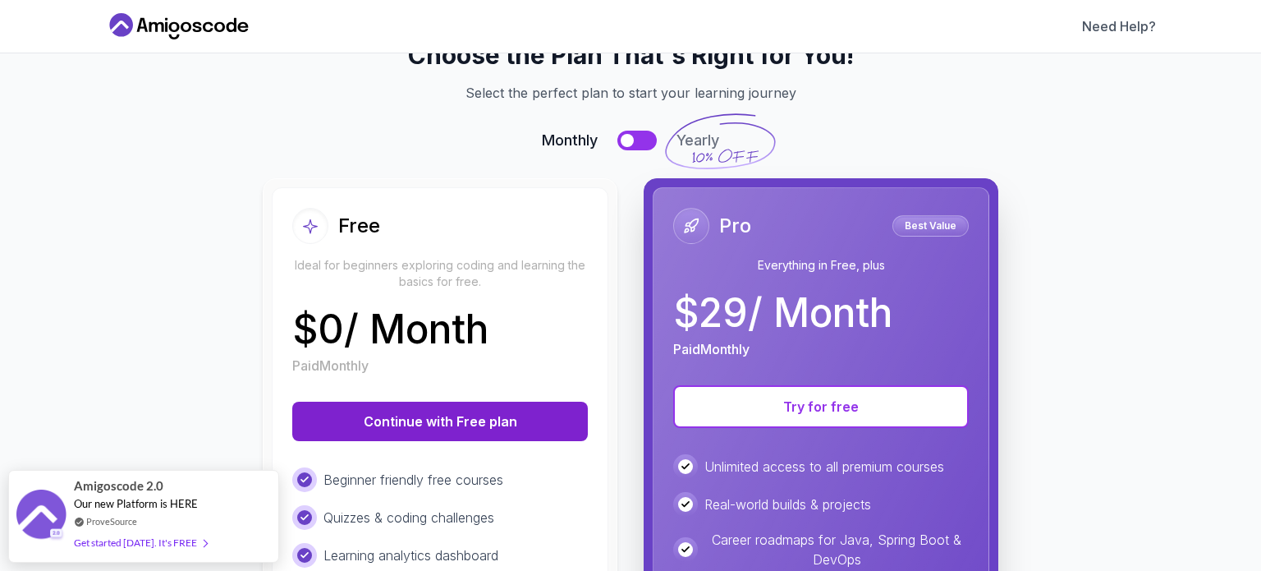
click at [398, 414] on button "Continue with Free plan" at bounding box center [440, 421] width 296 height 39
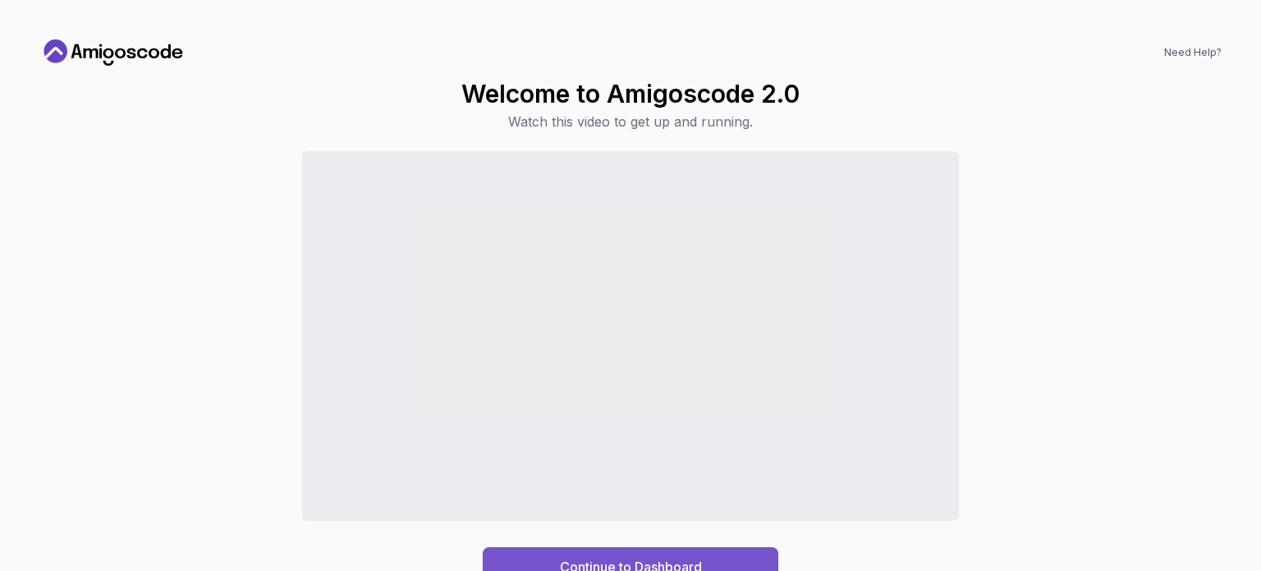
click at [660, 562] on div "Continue to Dashboard" at bounding box center [631, 567] width 142 height 20
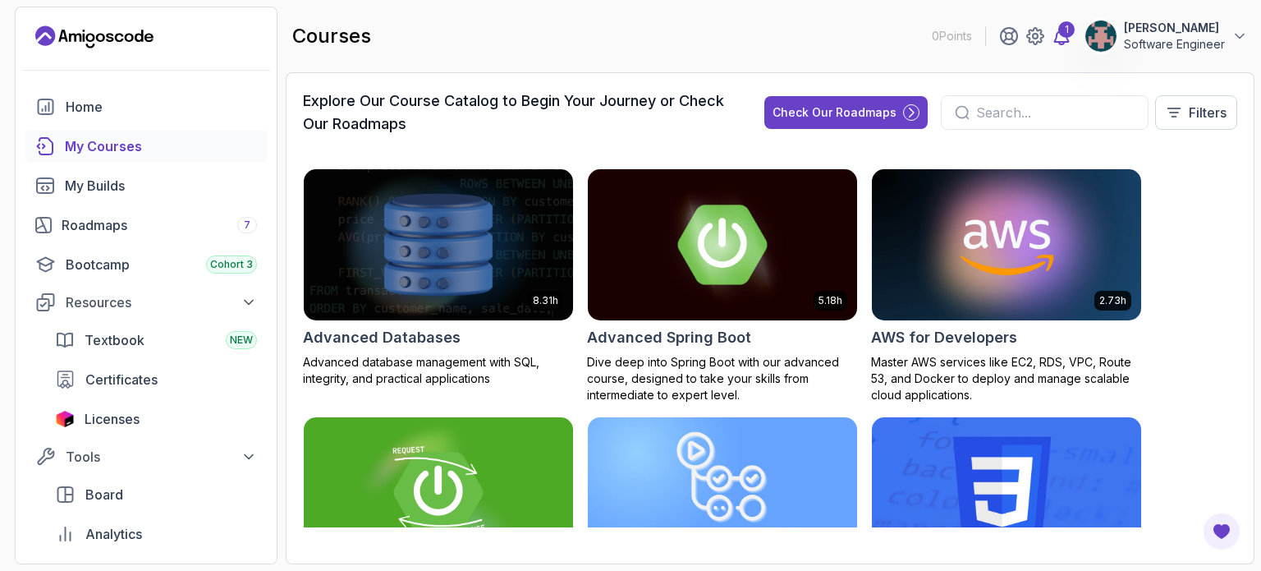
click at [1058, 31] on div "1" at bounding box center [1066, 29] width 16 height 16
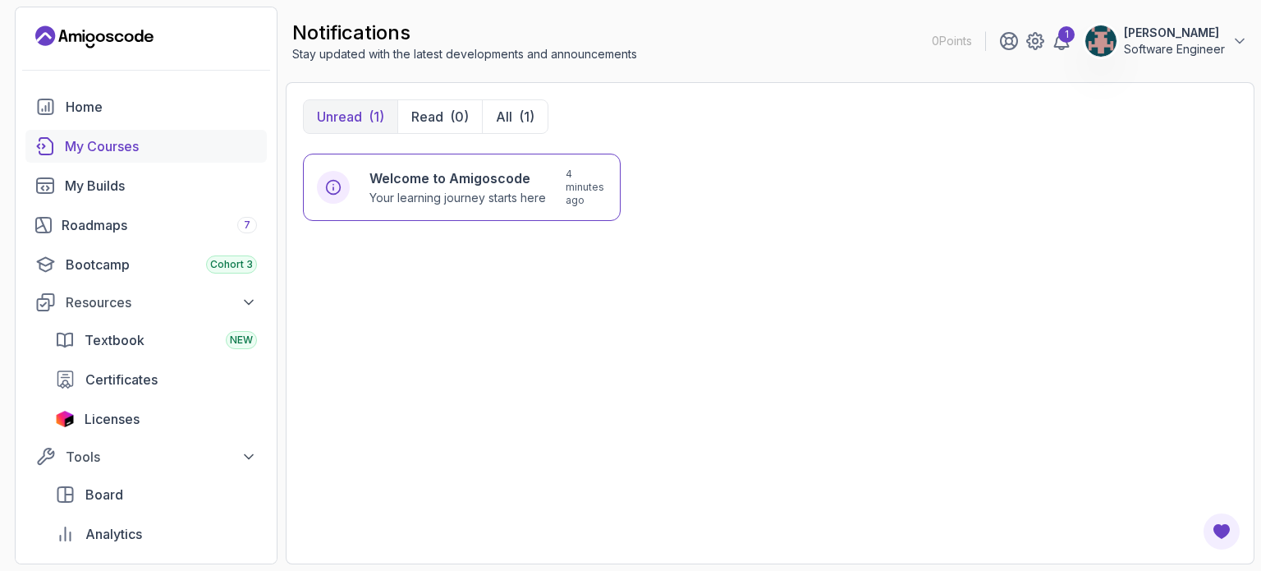
click at [127, 143] on div "My Courses" at bounding box center [161, 146] width 192 height 20
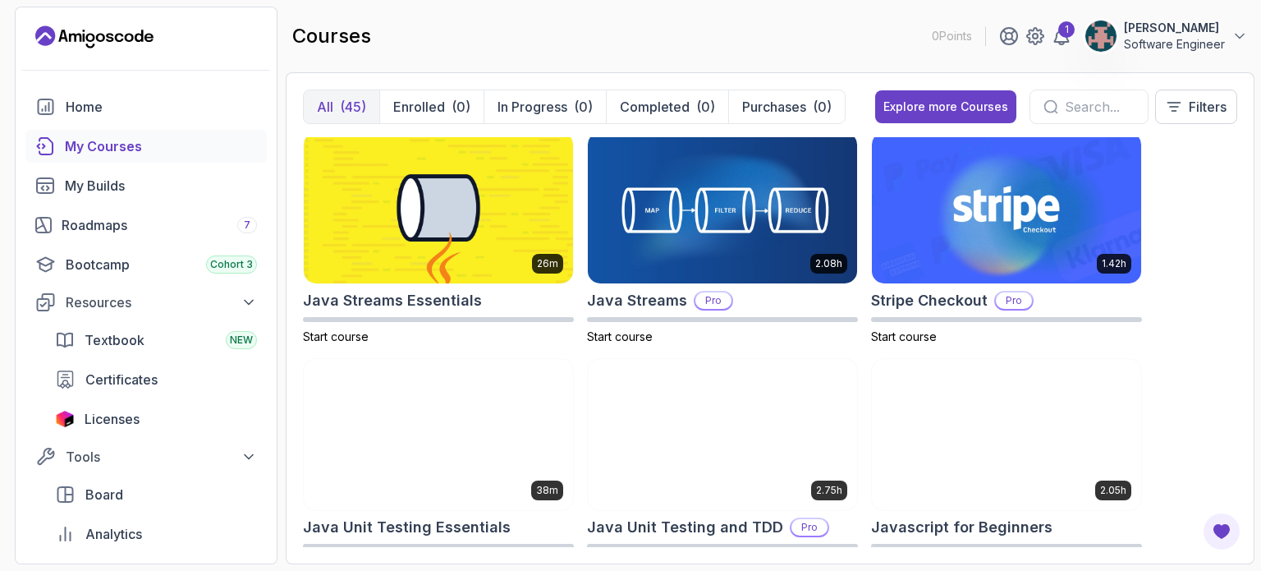
scroll to position [1591, 0]
